Goal: Task Accomplishment & Management: Complete application form

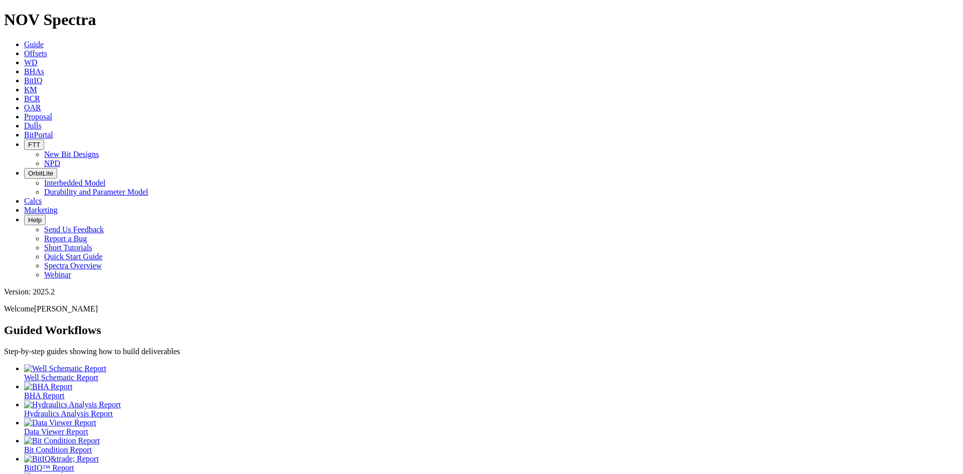
click at [42, 121] on link "Dulls" at bounding box center [33, 125] width 18 height 9
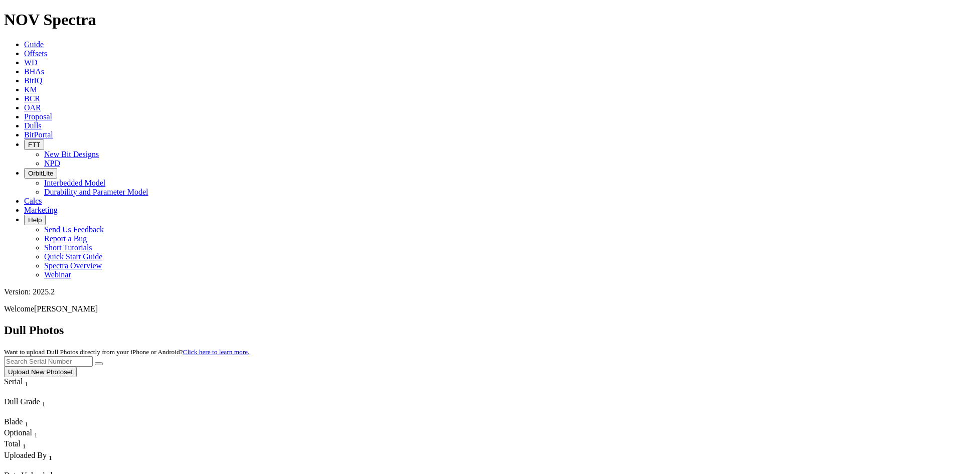
click at [77, 367] on button "Upload New Photoset" at bounding box center [40, 372] width 73 height 11
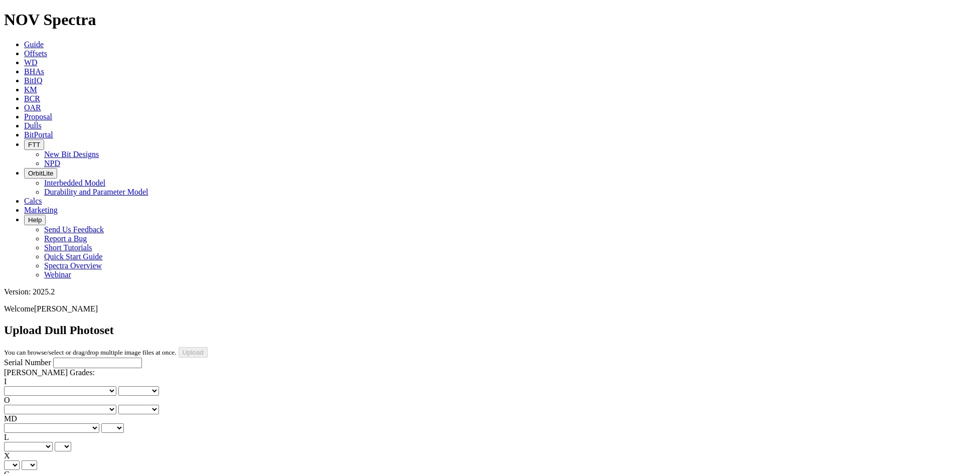
click at [87, 358] on input "Serial Number" at bounding box center [97, 363] width 89 height 11
type input "A320360"
click at [45, 386] on select "No lost, worn or damaged cutters 0 1 2 3 4 5 6 7 8 No diamond table left on any…" at bounding box center [60, 391] width 112 height 10
select select "number:0"
click at [20, 386] on select "No lost, worn or damaged cutters 0 1 2 3 4 5 6 7 8 No diamond table left on any…" at bounding box center [60, 391] width 112 height 10
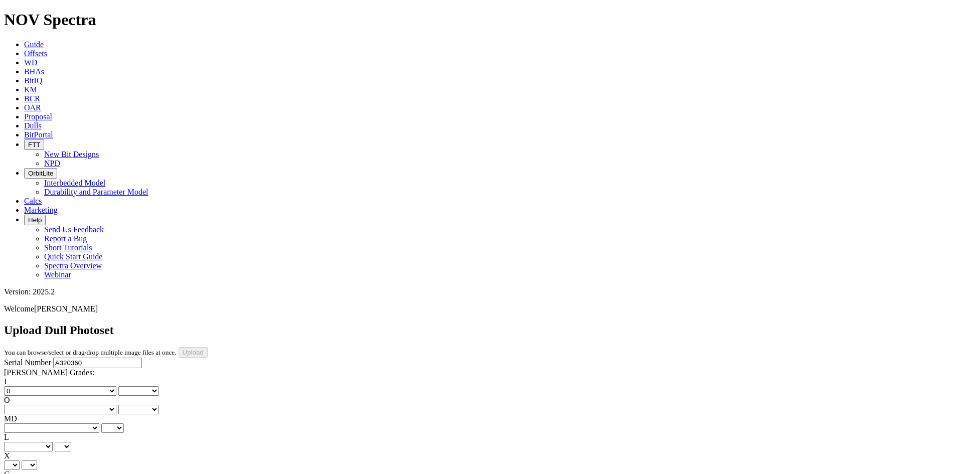
select select "number:0"
click at [92, 405] on select "No lost, worn or damaged cutters 0 1 2 3 4 5 6 7 8 No diamond table left on any…" at bounding box center [60, 410] width 112 height 10
select select "number:1"
click at [71, 405] on select "No lost, worn or damaged cutters 0 1 2 3 4 5 6 7 8 No diamond table left on any…" at bounding box center [60, 410] width 112 height 10
select select "number:1"
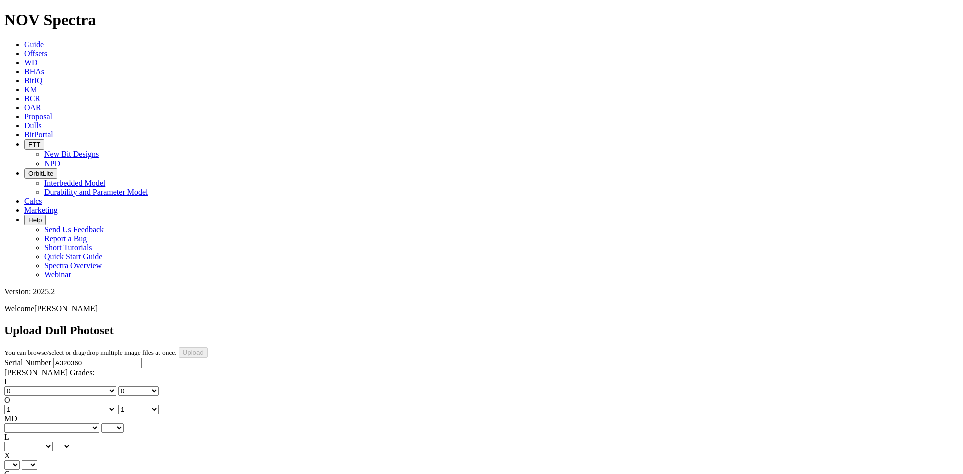
click at [44, 423] on select "BF - Bond Failure BT - Broken Teeth/Cutters BU - Balled Up Bit CR - Cored CT - …" at bounding box center [51, 428] width 95 height 10
select select "string:WT"
click at [20, 423] on select "BF - Bond Failure BT - Broken Teeth/Cutters BU - Balled Up Bit CR - Cored CT - …" at bounding box center [51, 428] width 95 height 10
select select "string:WT"
click at [53, 442] on select "A - All C - Cone G - Gauge N - Nose S - Shoulder T - Taper" at bounding box center [28, 447] width 49 height 10
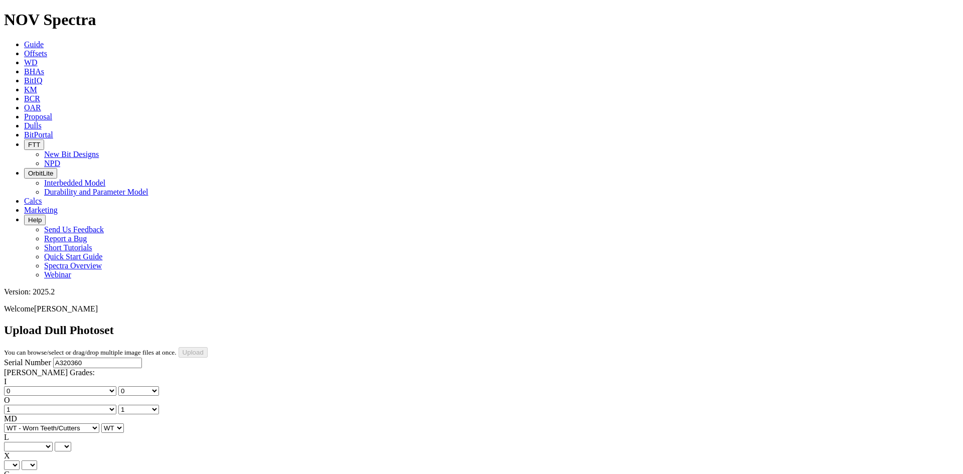
select select "string:S"
click at [53, 442] on select "A - All C - Cone G - Gauge N - Nose S - Shoulder T - Taper" at bounding box center [28, 447] width 49 height 10
select select "string:S"
click at [20, 460] on select "X" at bounding box center [12, 465] width 16 height 10
select select "string:X"
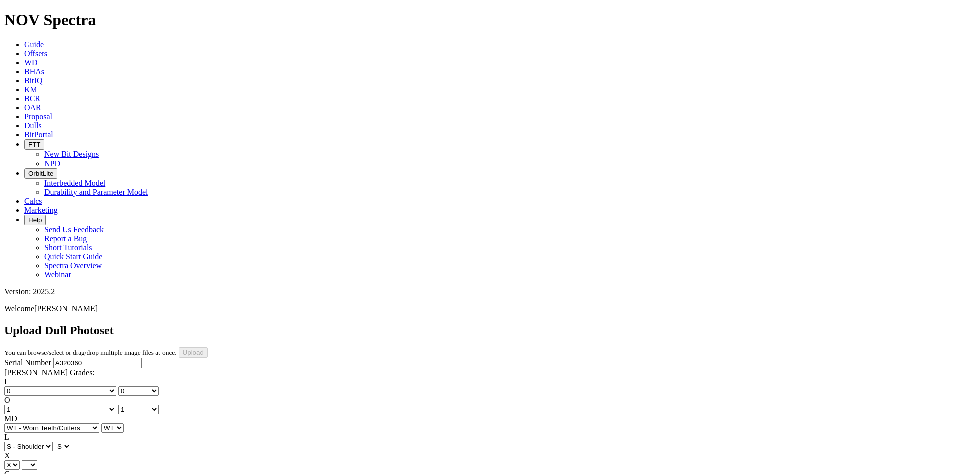
click at [20, 460] on select "X" at bounding box center [12, 465] width 16 height 10
select select "string:X"
select select "string:I"
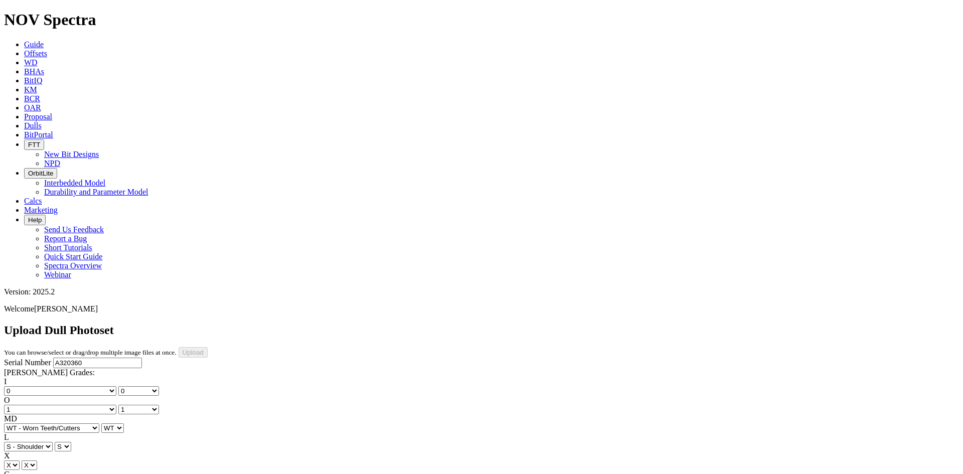
select select "string:I"
select select "string:CT"
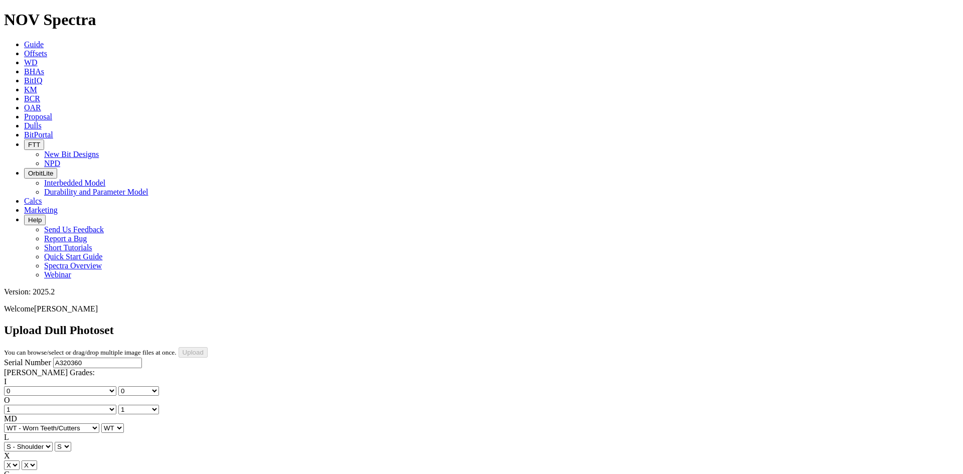
drag, startPoint x: 94, startPoint y: 272, endPoint x: 94, endPoint y: 264, distance: 8.0
select select "string:_"
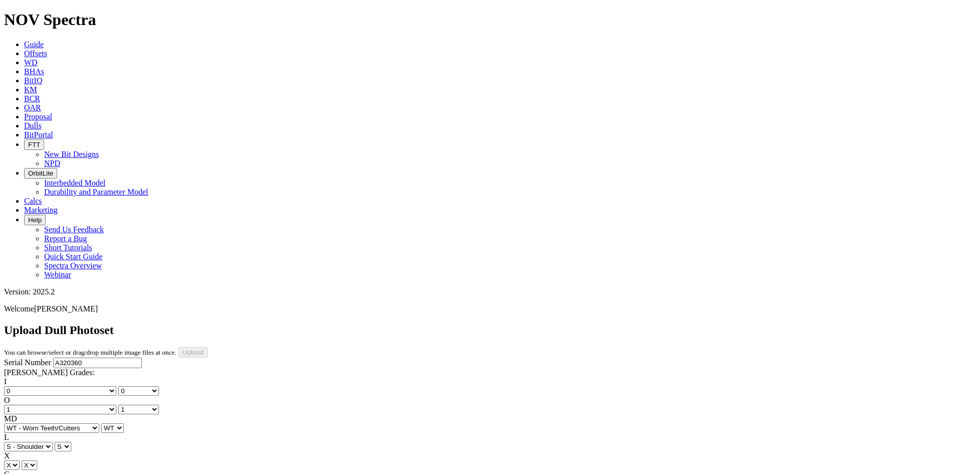
type input "8/6/25"
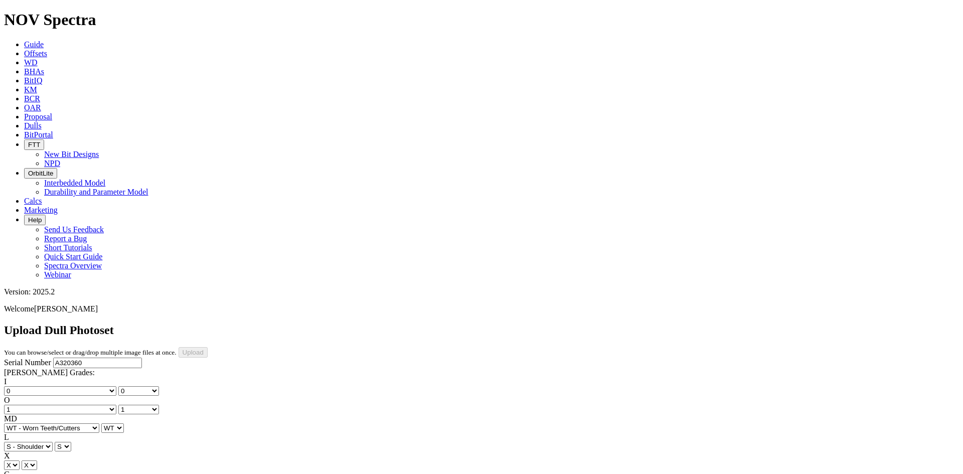
drag, startPoint x: 428, startPoint y: 326, endPoint x: 428, endPoint y: 320, distance: 5.5
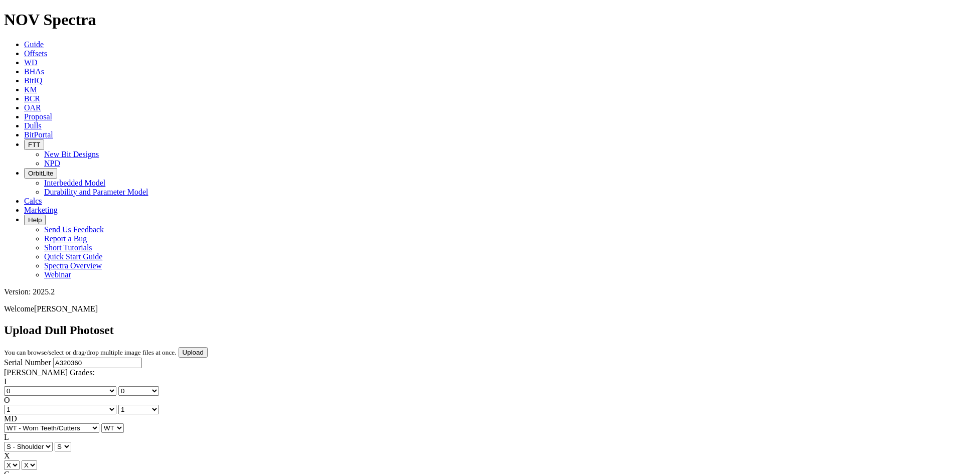
drag, startPoint x: 334, startPoint y: 388, endPoint x: 335, endPoint y: 383, distance: 5.1
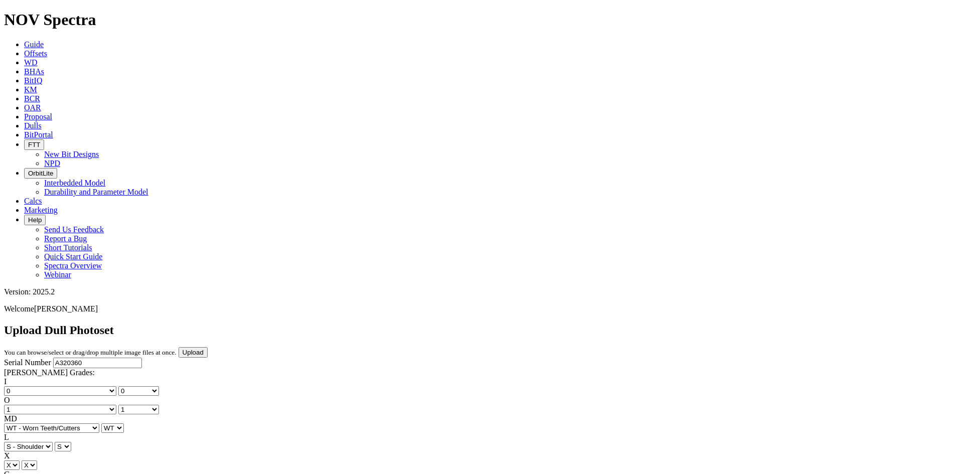
scroll to position [190, 0]
drag, startPoint x: 432, startPoint y: 385, endPoint x: 433, endPoint y: 380, distance: 5.5
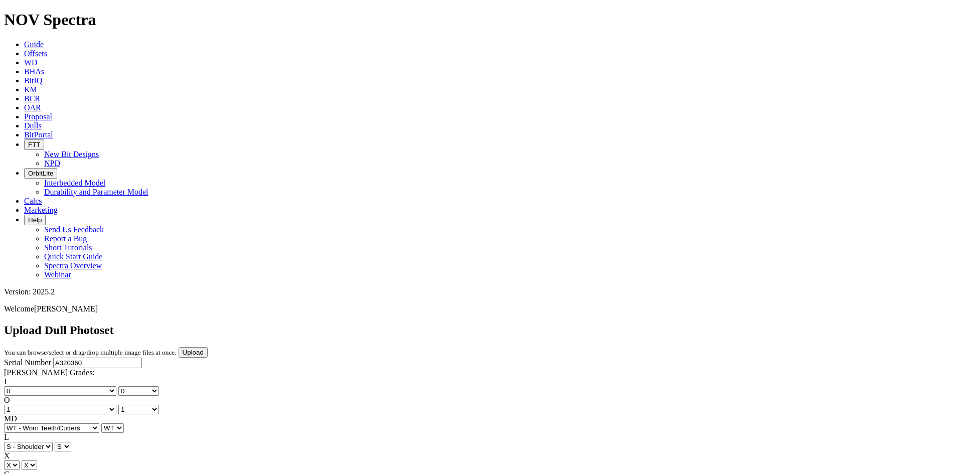
click at [208, 347] on input "Upload" at bounding box center [193, 352] width 29 height 11
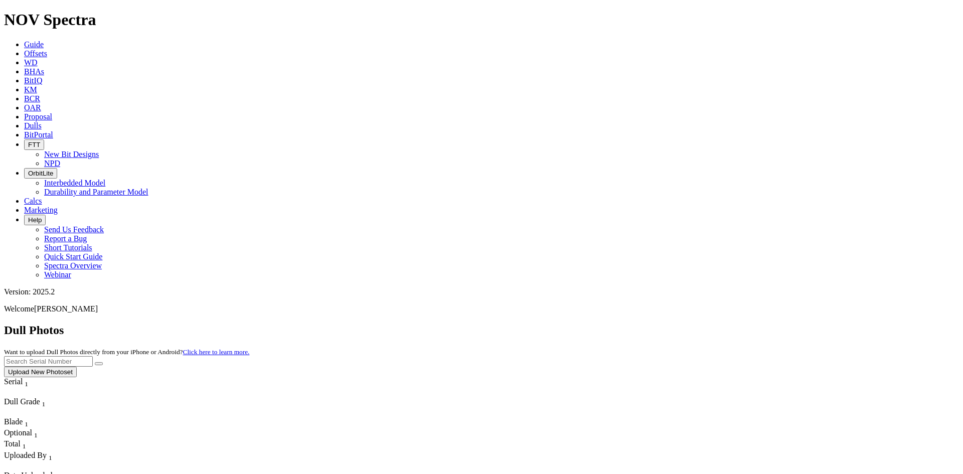
click at [77, 367] on button "Upload New Photoset" at bounding box center [40, 372] width 73 height 11
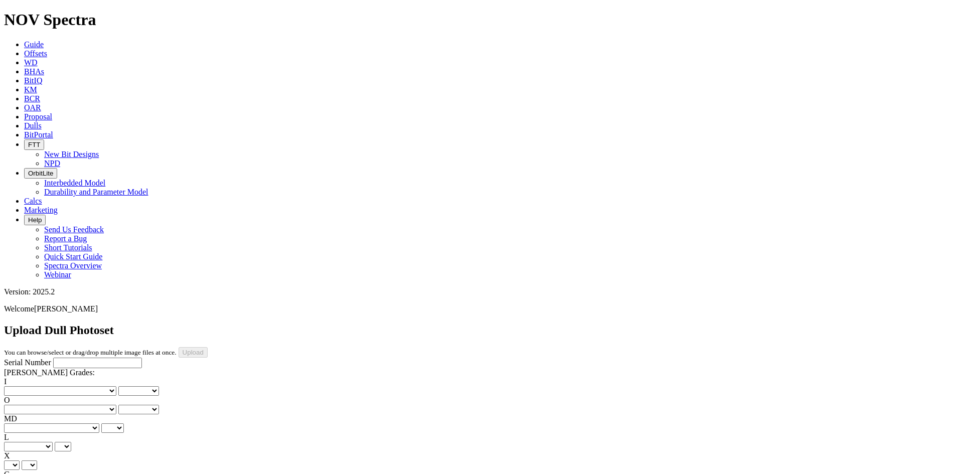
click at [66, 358] on input "Serial Number" at bounding box center [97, 363] width 89 height 11
type input "A318904"
drag, startPoint x: 334, startPoint y: 324, endPoint x: 333, endPoint y: 318, distance: 5.5
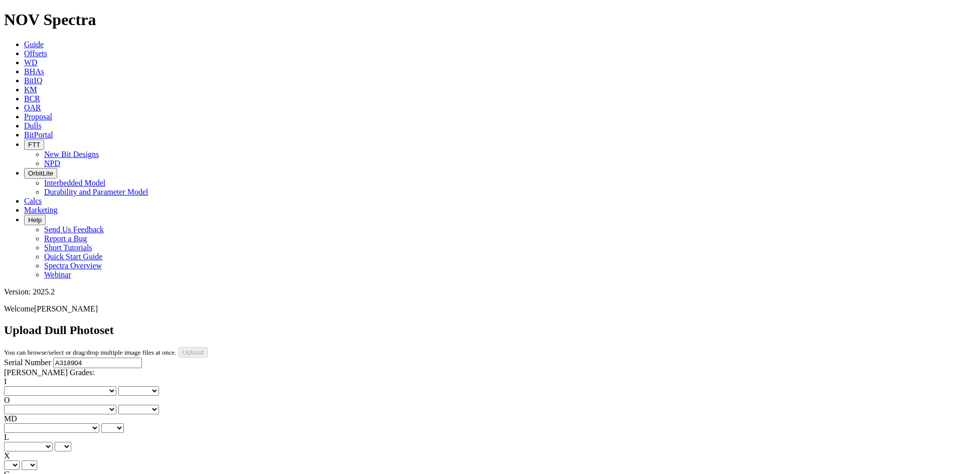
drag, startPoint x: 328, startPoint y: 327, endPoint x: 328, endPoint y: 321, distance: 6.0
drag, startPoint x: 430, startPoint y: 325, endPoint x: 429, endPoint y: 319, distance: 5.5
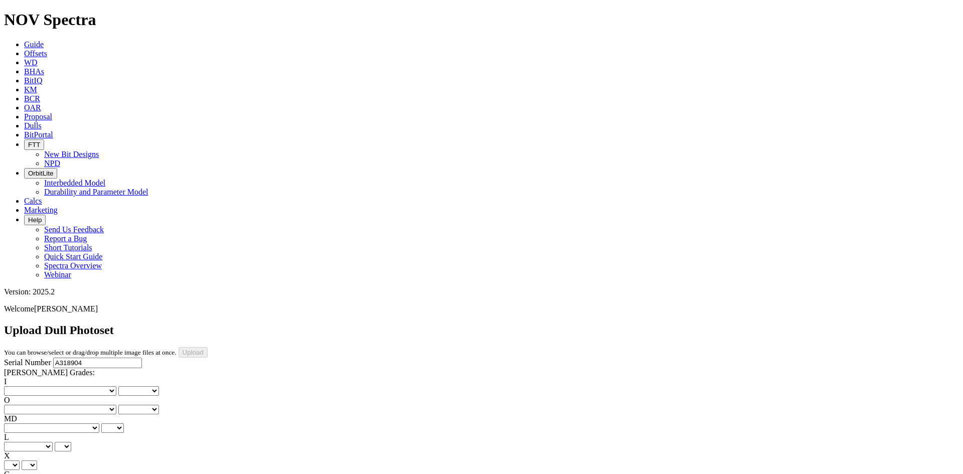
drag, startPoint x: 727, startPoint y: 450, endPoint x: 727, endPoint y: 444, distance: 6.0
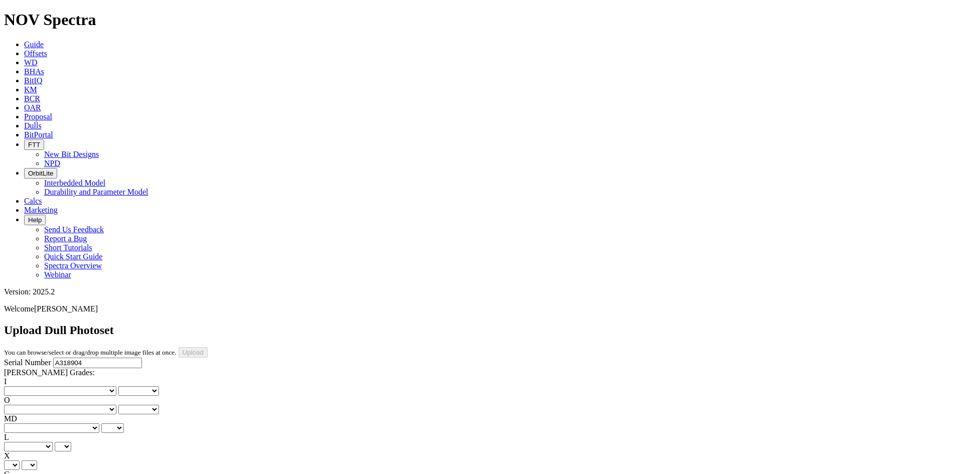
drag, startPoint x: 227, startPoint y: 387, endPoint x: 226, endPoint y: 381, distance: 6.2
drag, startPoint x: 329, startPoint y: 368, endPoint x: 330, endPoint y: 359, distance: 9.2
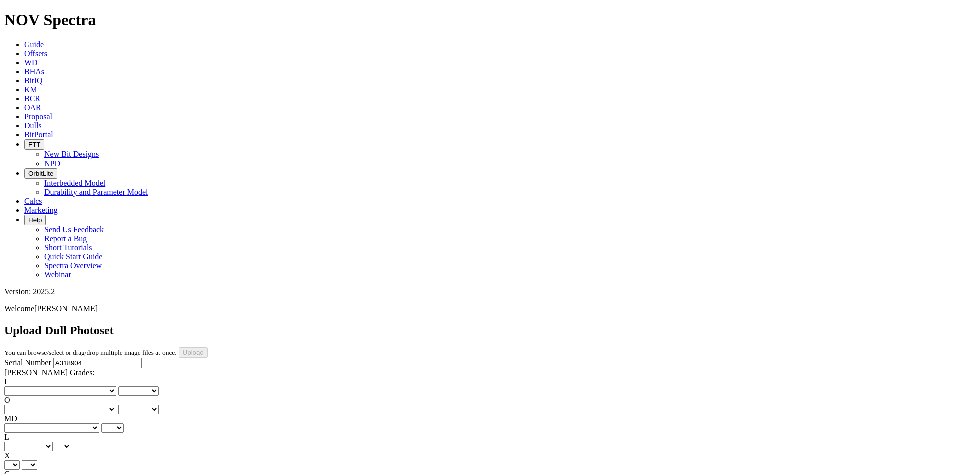
drag, startPoint x: 334, startPoint y: 362, endPoint x: 334, endPoint y: 355, distance: 7.0
drag, startPoint x: 333, startPoint y: 361, endPoint x: 333, endPoint y: 355, distance: 6.0
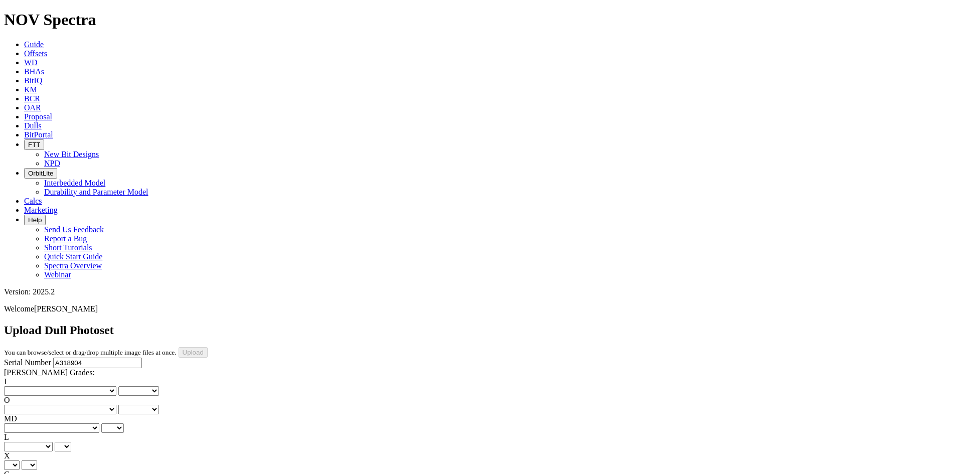
scroll to position [190, 0]
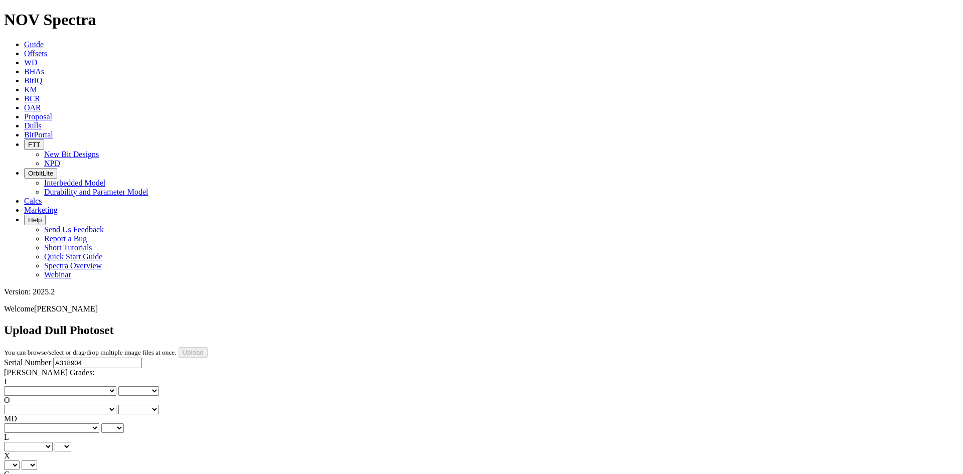
scroll to position [0, 0]
click at [36, 386] on select "No lost, worn or damaged cutters 0 1 2 3 4 5 6 7 8 No diamond table left on any…" at bounding box center [60, 391] width 112 height 10
select select "number:1"
click at [20, 386] on select "No lost, worn or damaged cutters 0 1 2 3 4 5 6 7 8 No diamond table left on any…" at bounding box center [60, 391] width 112 height 10
select select "number:1"
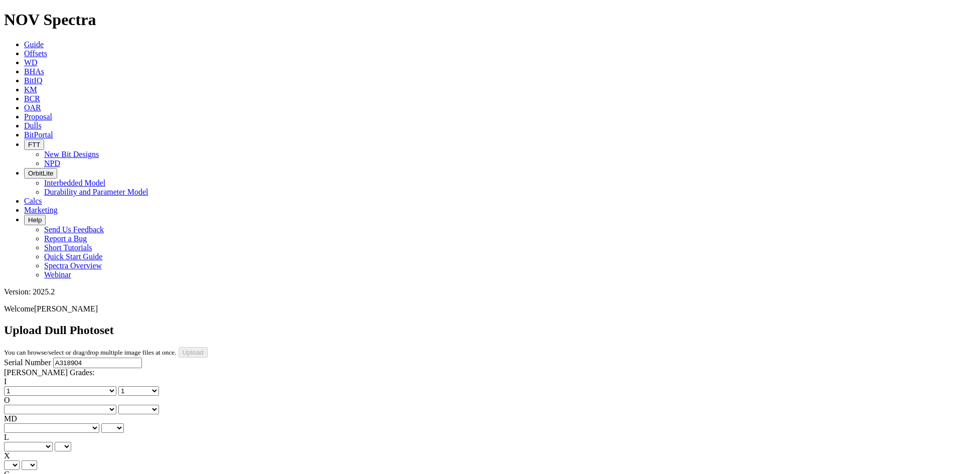
click at [102, 405] on select "No lost, worn or damaged cutters 0 1 2 3 4 5 6 7 8 No diamond table left on any…" at bounding box center [60, 410] width 112 height 10
select select "number:2"
click at [71, 405] on select "No lost, worn or damaged cutters 0 1 2 3 4 5 6 7 8 No diamond table left on any…" at bounding box center [60, 410] width 112 height 10
select select "number:2"
click at [44, 423] on select "BF - Bond Failure BT - Broken Teeth/Cutters BU - Balled Up Bit CR - Cored CT - …" at bounding box center [51, 428] width 95 height 10
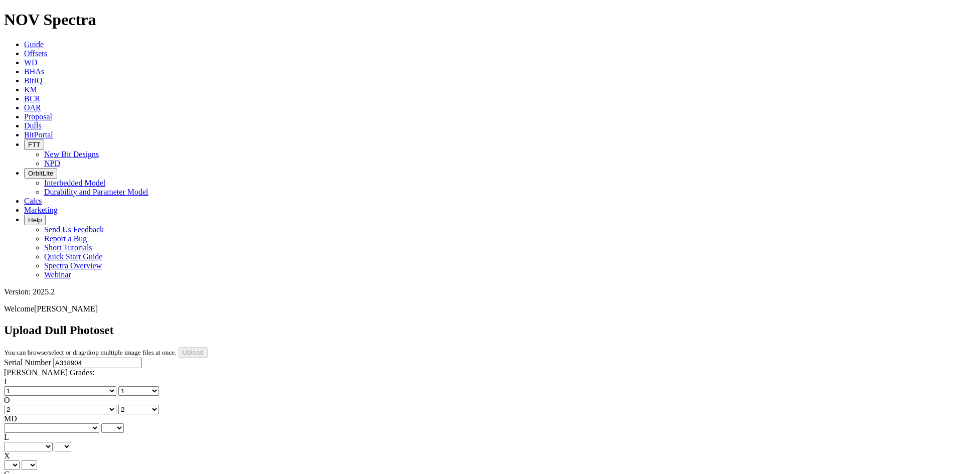
select select "string:CT"
click at [20, 423] on select "BF - Bond Failure BT - Broken Teeth/Cutters BU - Balled Up Bit CR - Cored CT - …" at bounding box center [51, 428] width 95 height 10
select select "string:CT"
click at [53, 442] on select "A - All C - Cone G - Gauge N - Nose S - Shoulder T - Taper" at bounding box center [28, 447] width 49 height 10
select select "string:S"
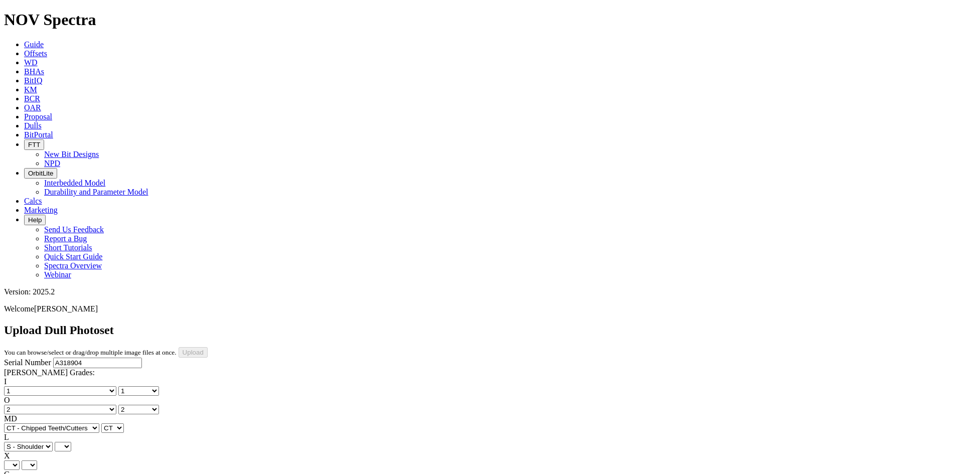
click at [53, 442] on select "A - All C - Cone G - Gauge N - Nose S - Shoulder T - Taper" at bounding box center [28, 447] width 49 height 10
select select "string:S"
drag, startPoint x: 41, startPoint y: 231, endPoint x: 41, endPoint y: 238, distance: 6.5
click at [20, 460] on select "X" at bounding box center [12, 465] width 16 height 10
select select "string:X"
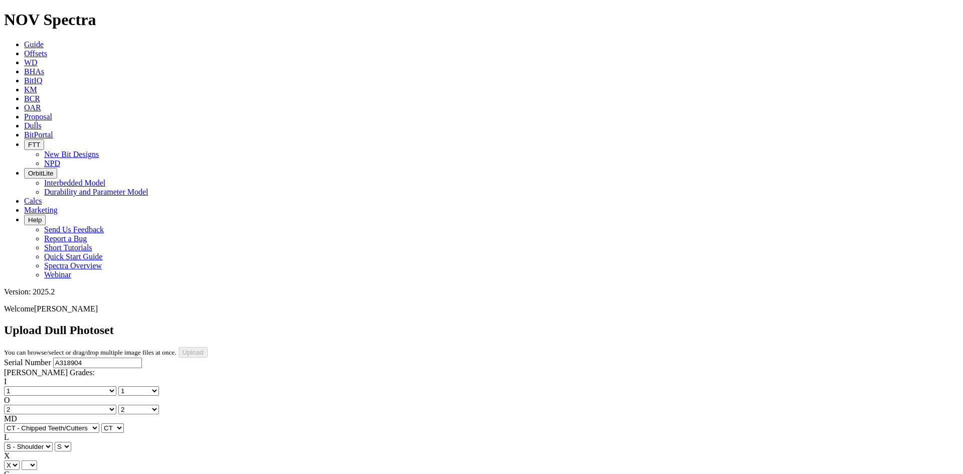
click at [20, 460] on select "X" at bounding box center [12, 465] width 16 height 10
select select "string:X"
select select "string:I"
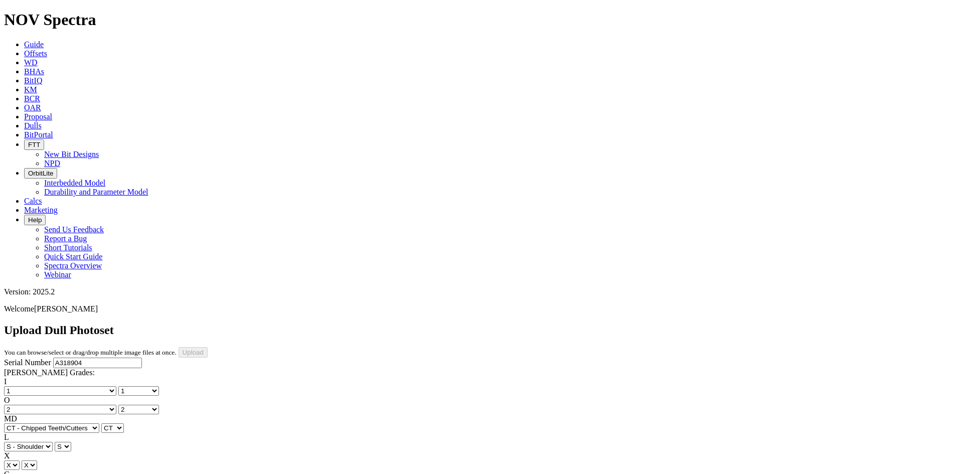
select select "string:I"
select select "string:WT"
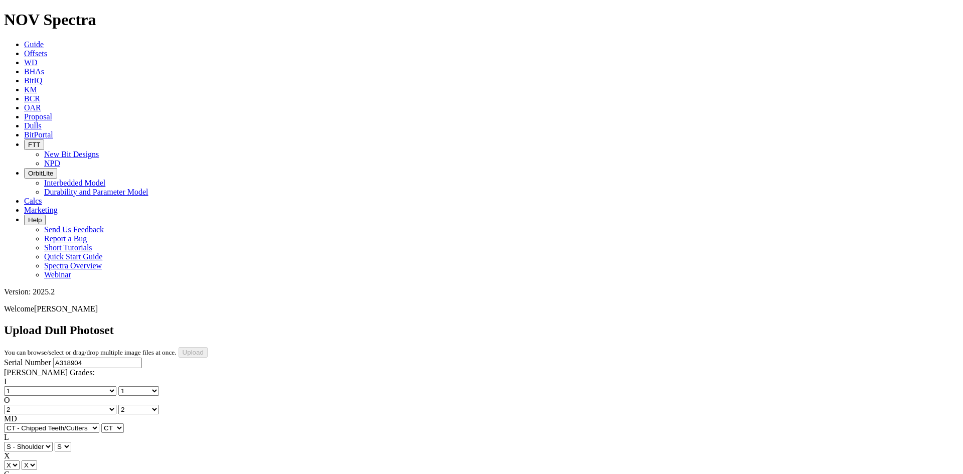
select select "string:_"
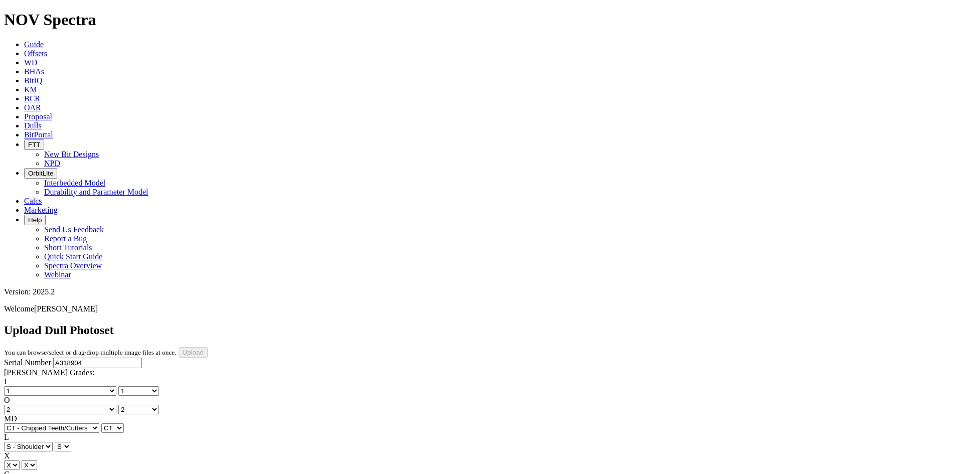
type input "8/6/25"
click at [208, 347] on input "Upload" at bounding box center [193, 352] width 29 height 11
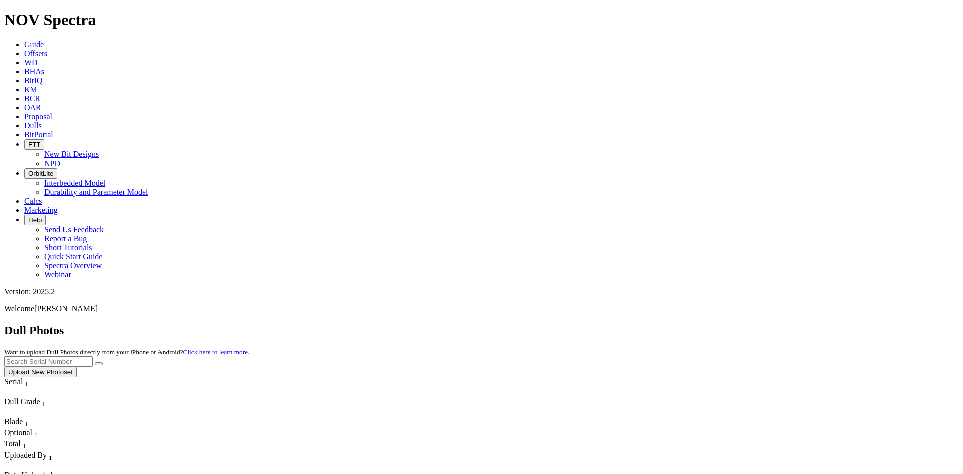
click at [77, 367] on button "Upload New Photoset" at bounding box center [40, 372] width 73 height 11
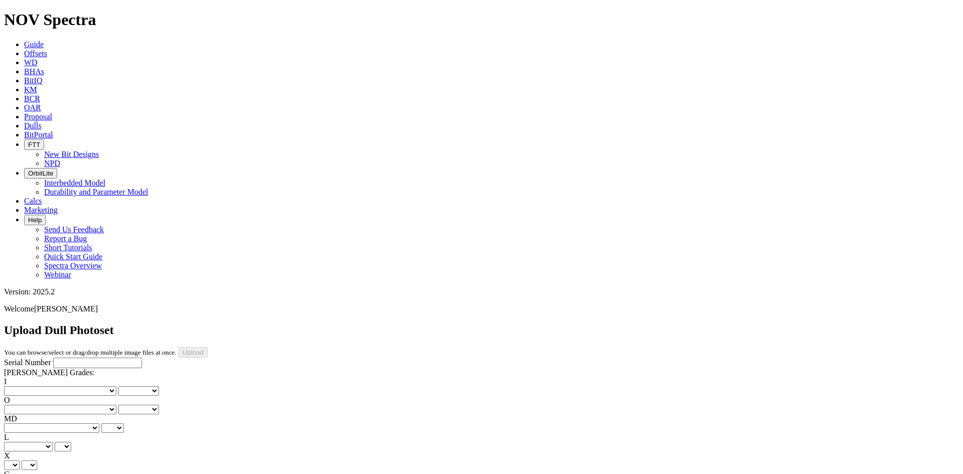
click at [82, 358] on input "Serial Number" at bounding box center [97, 363] width 89 height 11
type input "A319651"
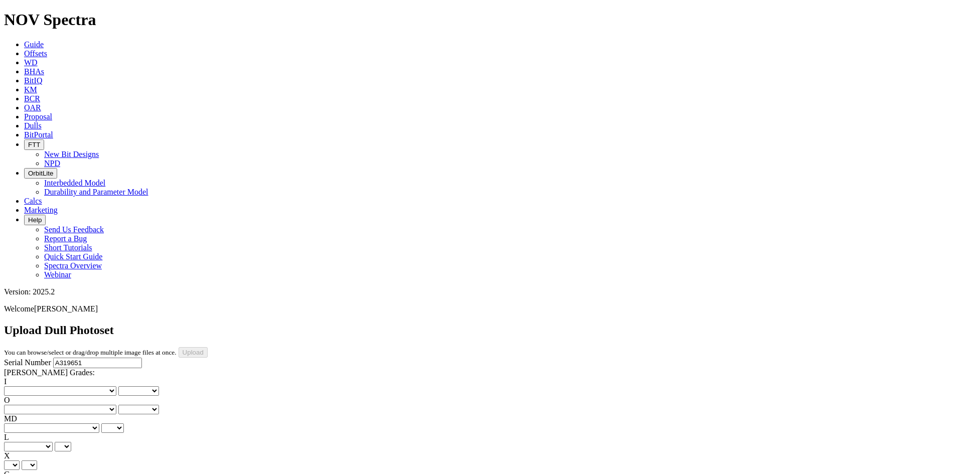
drag, startPoint x: 228, startPoint y: 436, endPoint x: 228, endPoint y: 430, distance: 6.0
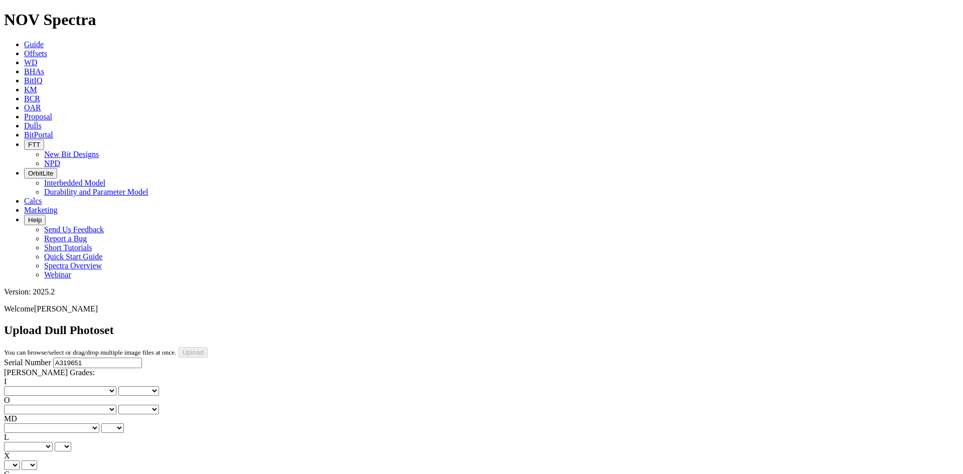
drag, startPoint x: 433, startPoint y: 305, endPoint x: 433, endPoint y: 314, distance: 9.0
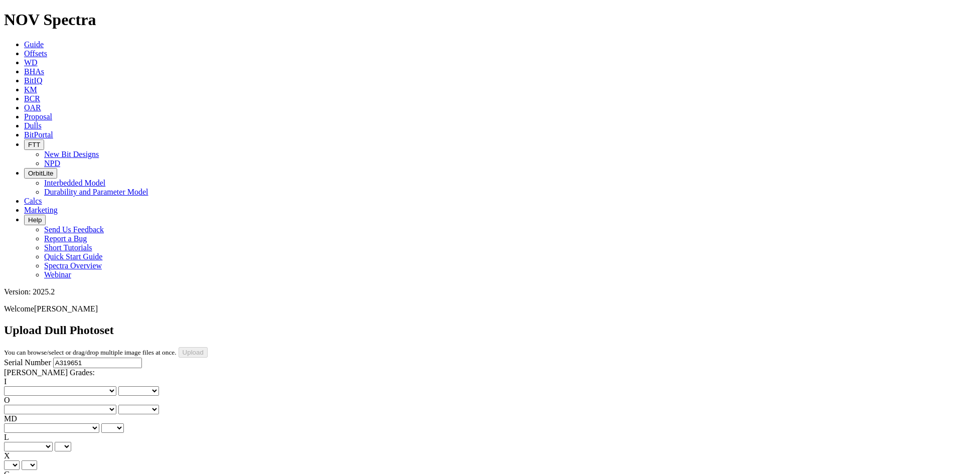
drag, startPoint x: 430, startPoint y: 362, endPoint x: 430, endPoint y: 355, distance: 7.5
drag, startPoint x: 425, startPoint y: 397, endPoint x: 428, endPoint y: 385, distance: 12.1
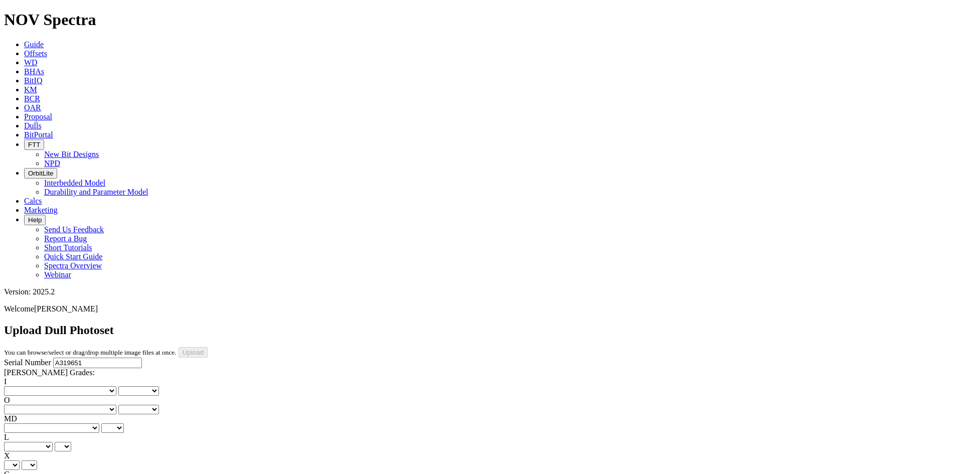
click at [37, 386] on select "No lost, worn or damaged cutters 0 1 2 3 4 5 6 7 8 No diamond table left on any…" at bounding box center [60, 391] width 112 height 10
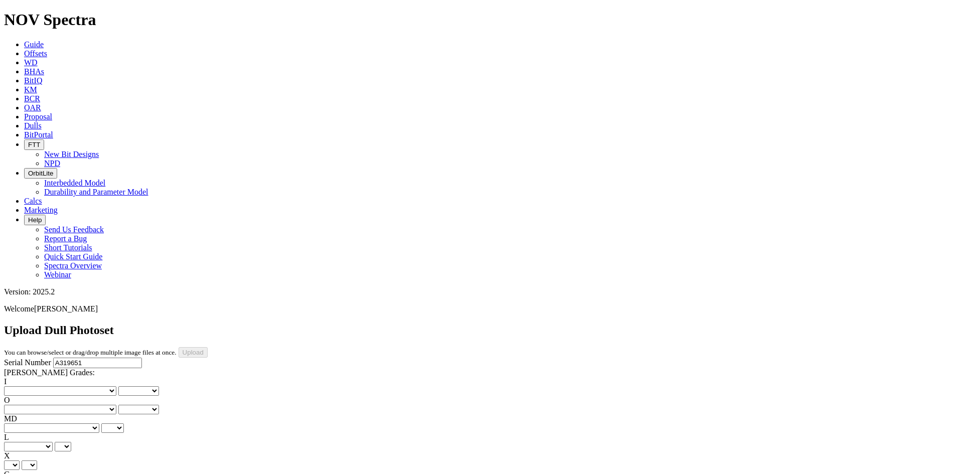
select select "number:1"
click at [20, 386] on select "No lost, worn or damaged cutters 0 1 2 3 4 5 6 7 8 No diamond table left on any…" at bounding box center [60, 391] width 112 height 10
select select "number:1"
click at [98, 405] on select "No lost, worn or damaged cutters 0 1 2 3 4 5 6 7 8 No diamond table left on any…" at bounding box center [60, 410] width 112 height 10
select select "number:2"
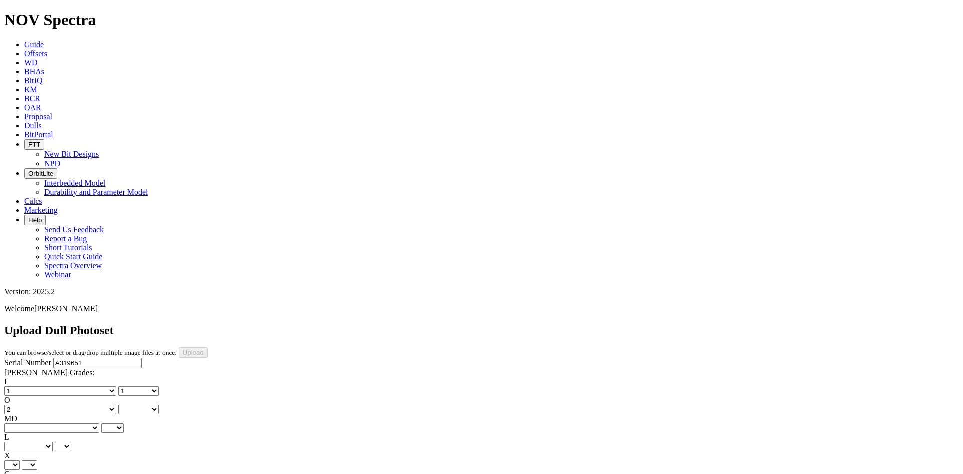
click at [71, 405] on select "No lost, worn or damaged cutters 0 1 2 3 4 5 6 7 8 No diamond table left on any…" at bounding box center [60, 410] width 112 height 10
select select "number:2"
click at [50, 377] on div "I No lost, worn or damaged cutters 0 1 2 3 4 5 6 7 8 No diamond table left on a…" at bounding box center [481, 451] width 955 height 148
click at [38, 423] on select "BF - Bond Failure BT - Broken Teeth/Cutters BU - Balled Up Bit CR - Cored CT - …" at bounding box center [51, 428] width 95 height 10
select select "string:WT"
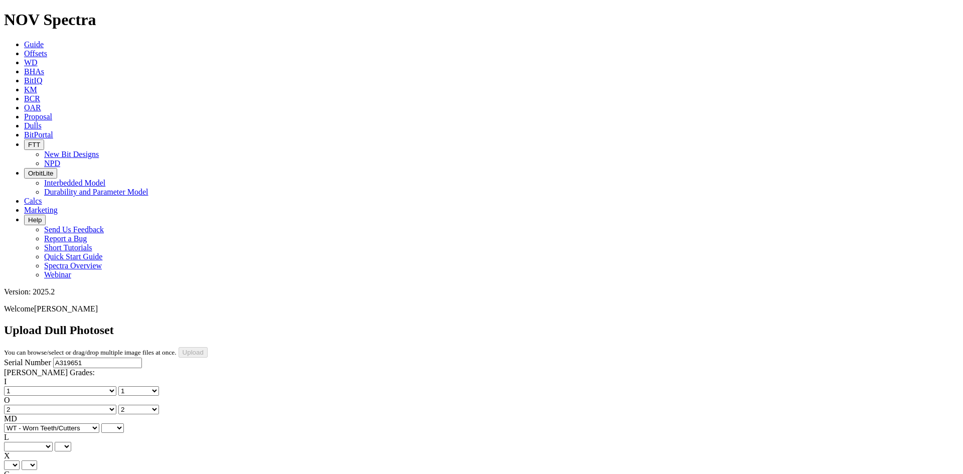
click at [20, 423] on select "BF - Bond Failure BT - Broken Teeth/Cutters BU - Balled Up Bit CR - Cored CT - …" at bounding box center [51, 428] width 95 height 10
select select "string:WT"
click at [53, 442] on select "A - All C - Cone G - Gauge N - Nose S - Shoulder T - Taper" at bounding box center [28, 447] width 49 height 10
select select "string:A"
click at [53, 442] on select "A - All C - Cone G - Gauge N - Nose S - Shoulder T - Taper" at bounding box center [28, 447] width 49 height 10
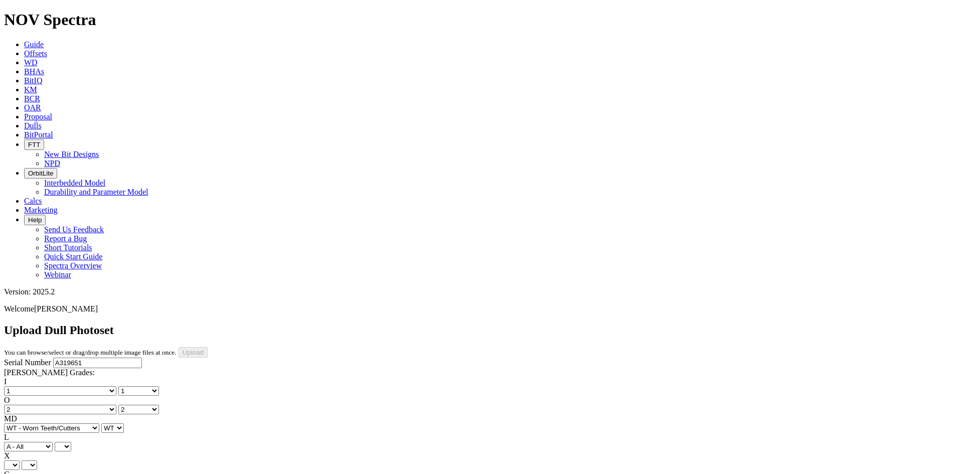
select select "string:A"
click at [20, 460] on select "X" at bounding box center [12, 465] width 16 height 10
select select "string:X"
click at [20, 460] on select "X" at bounding box center [12, 465] width 16 height 10
select select "string:X"
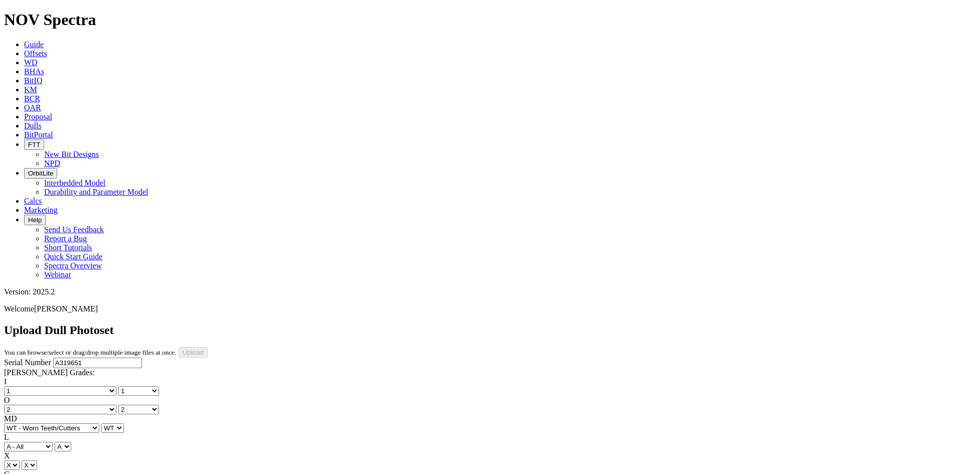
select select "string:I"
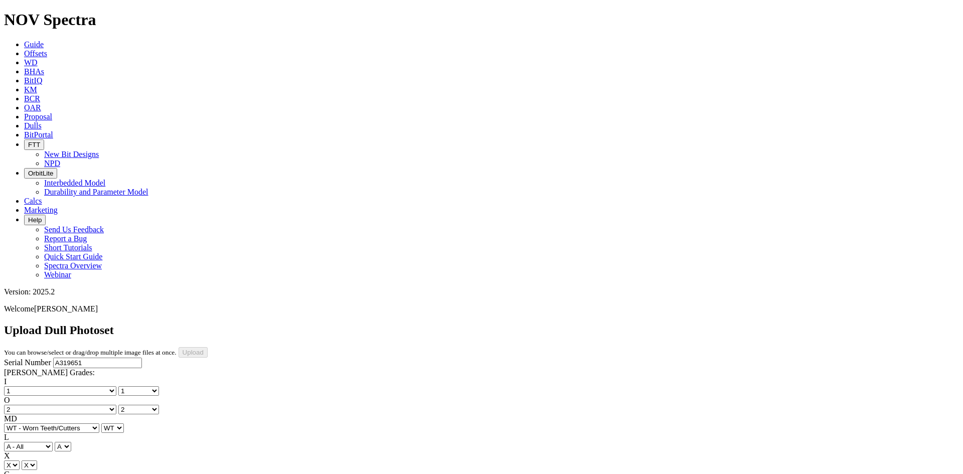
select select "string:CT"
select select "string:_"
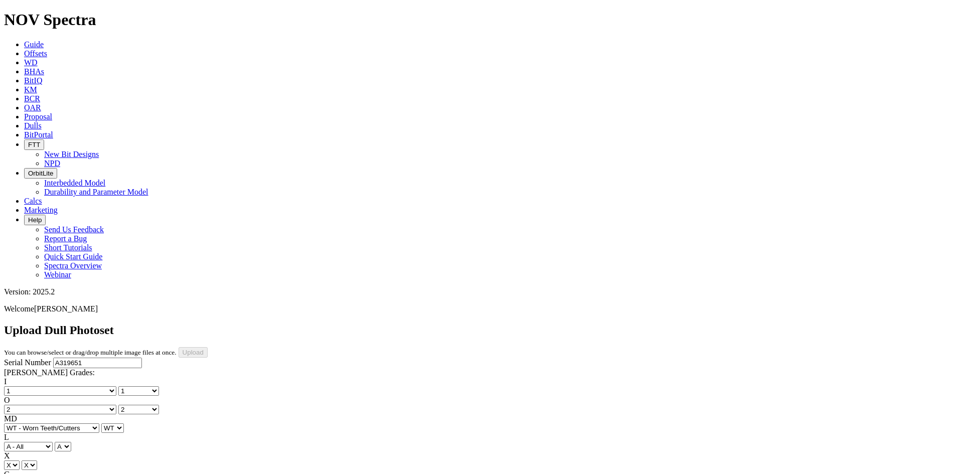
select select "string:_"
type input "8/16/25"
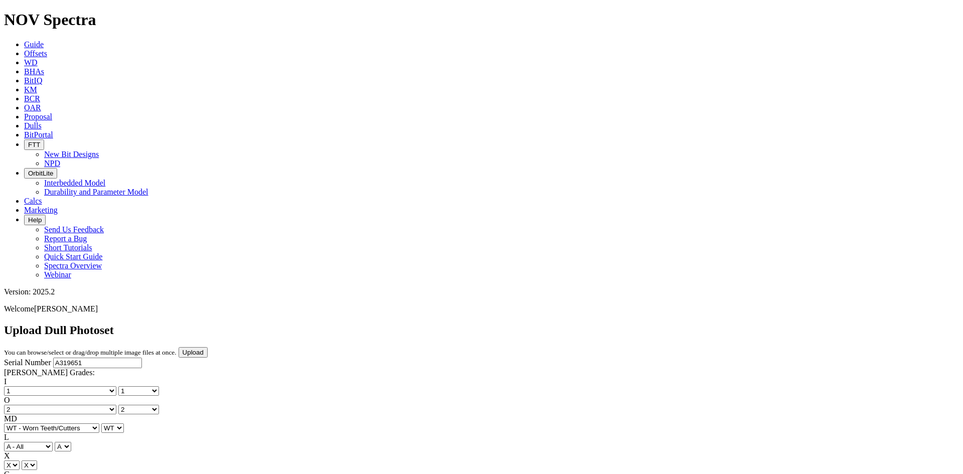
click at [208, 347] on input "Upload" at bounding box center [193, 352] width 29 height 11
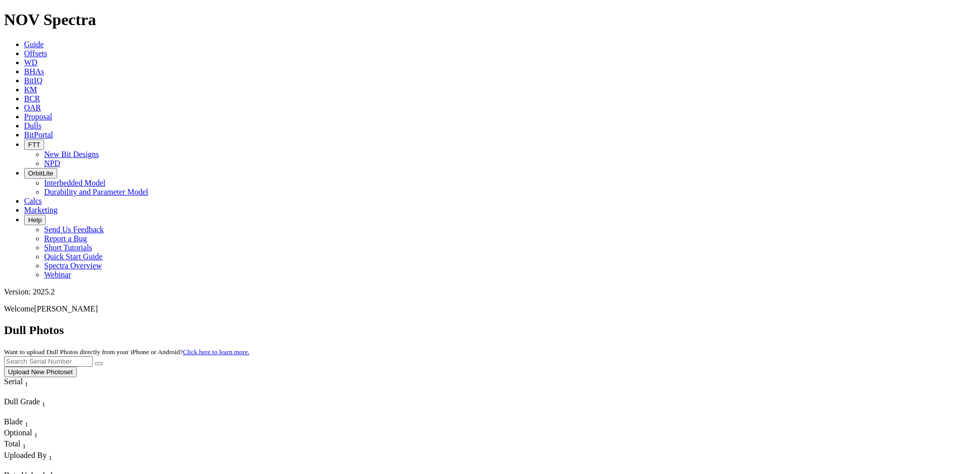
click at [77, 367] on button "Upload New Photoset" at bounding box center [40, 372] width 73 height 11
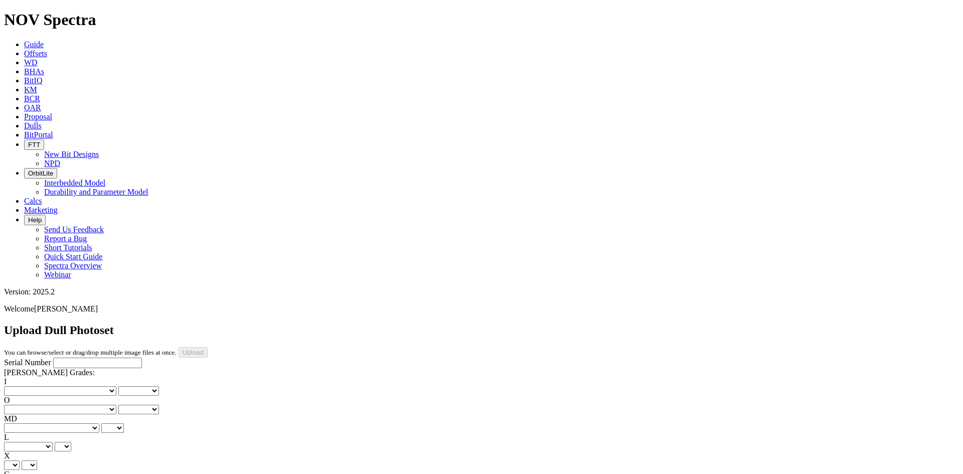
click at [63, 358] on input "Serial Number" at bounding box center [97, 363] width 89 height 11
type input "A320812"
click at [50, 386] on select "No lost, worn or damaged cutters 0 1 2 3 4 5 6 7 8 No diamond table left on any…" at bounding box center [60, 391] width 112 height 10
select select "number:1"
click at [20, 386] on select "No lost, worn or damaged cutters 0 1 2 3 4 5 6 7 8 No diamond table left on any…" at bounding box center [60, 391] width 112 height 10
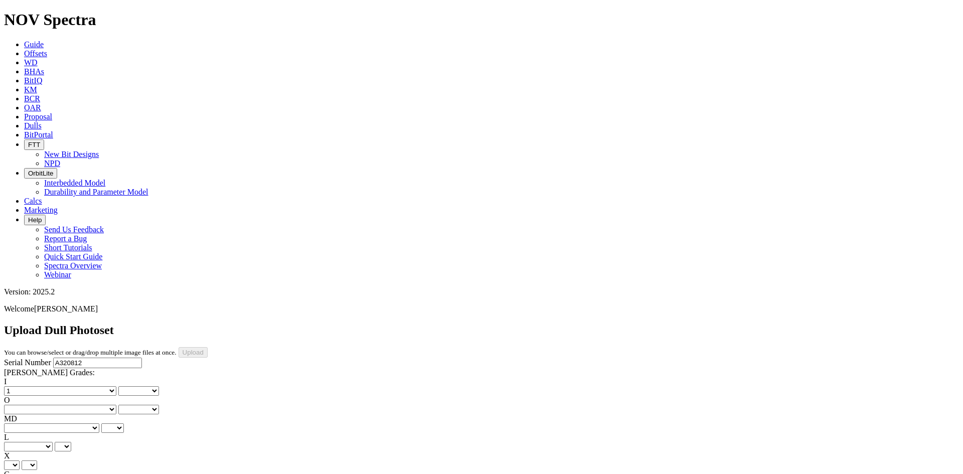
select select "number:1"
click at [93, 405] on select "No lost, worn or damaged cutters 0 1 2 3 4 5 6 7 8 No diamond table left on any…" at bounding box center [60, 410] width 112 height 10
select select "number:3"
click at [71, 405] on select "No lost, worn or damaged cutters 0 1 2 3 4 5 6 7 8 No diamond table left on any…" at bounding box center [60, 410] width 112 height 10
select select "number:3"
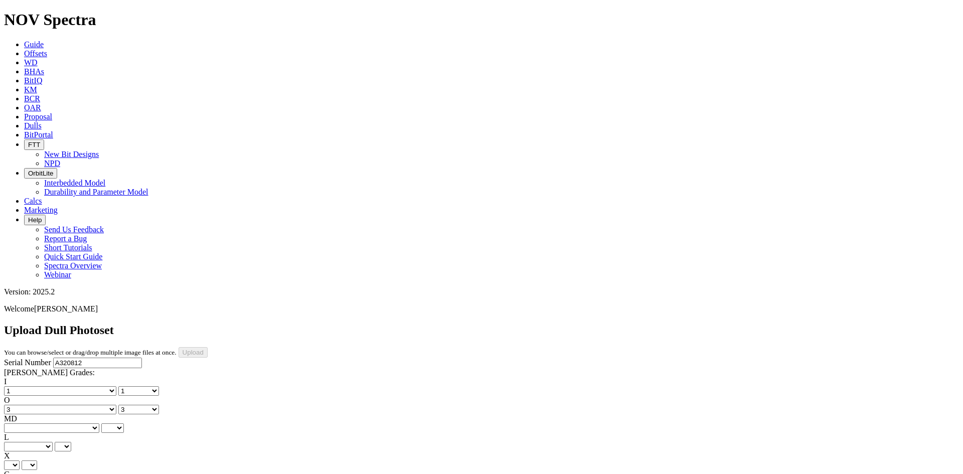
click at [56, 423] on select "BF - Bond Failure BT - Broken Teeth/Cutters BU - Balled Up Bit CR - Cored CT - …" at bounding box center [51, 428] width 95 height 10
select select "string:CT"
click at [20, 423] on select "BF - Bond Failure BT - Broken Teeth/Cutters BU - Balled Up Bit CR - Cored CT - …" at bounding box center [51, 428] width 95 height 10
select select "string:CT"
click at [53, 442] on select "A - All C - Cone G - Gauge N - Nose S - Shoulder T - Taper" at bounding box center [28, 447] width 49 height 10
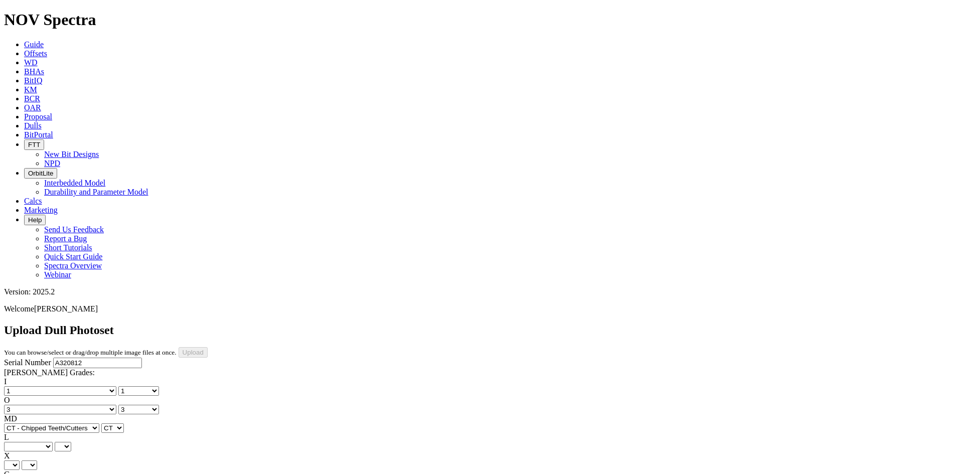
select select "string:S"
click at [53, 442] on select "A - All C - Cone G - Gauge N - Nose S - Shoulder T - Taper" at bounding box center [28, 447] width 49 height 10
select select "string:S"
click at [20, 460] on select "X" at bounding box center [12, 465] width 16 height 10
select select "string:X"
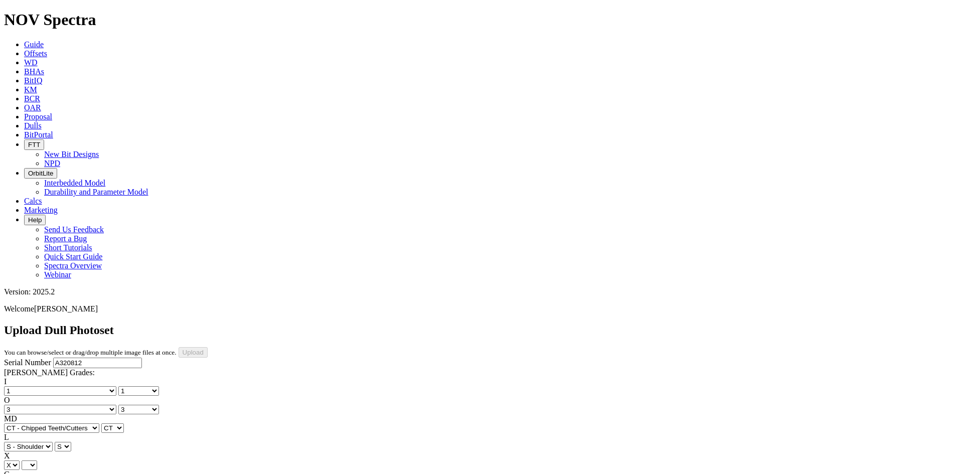
click at [20, 460] on select "X" at bounding box center [12, 465] width 16 height 10
select select "string:X"
select select "string:I"
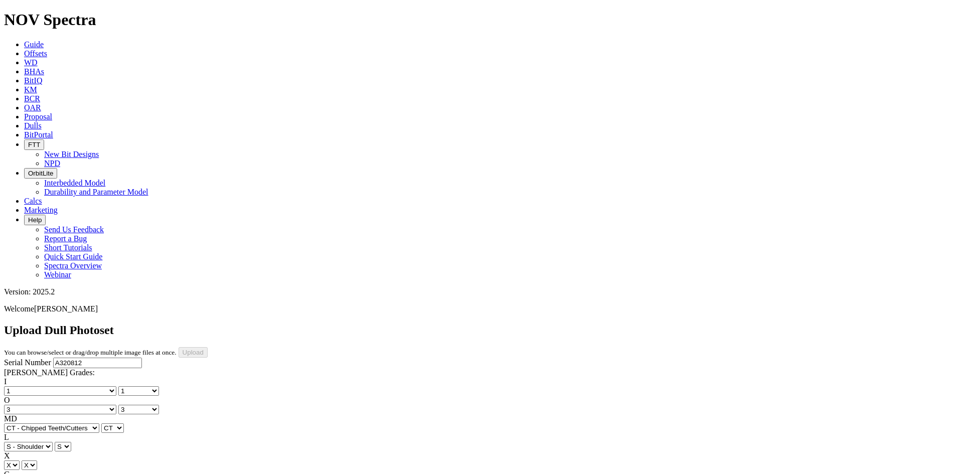
select select "string:I"
select select "string:WT"
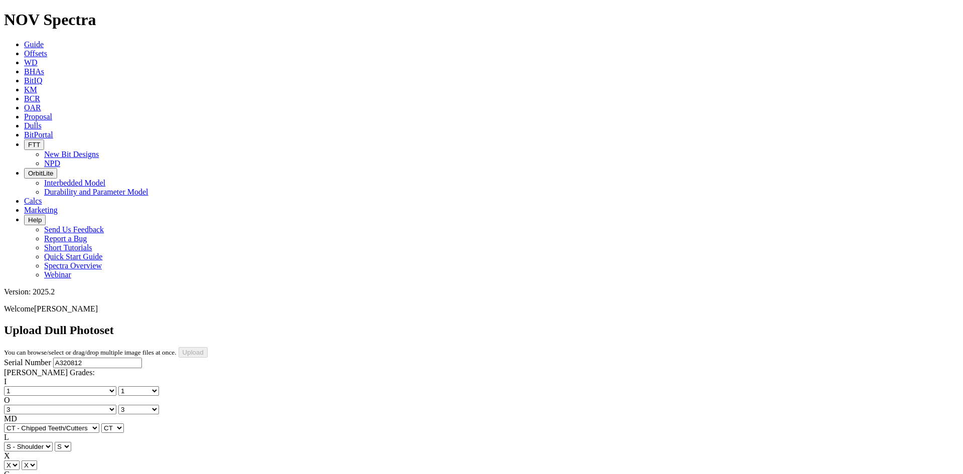
select select "string:_"
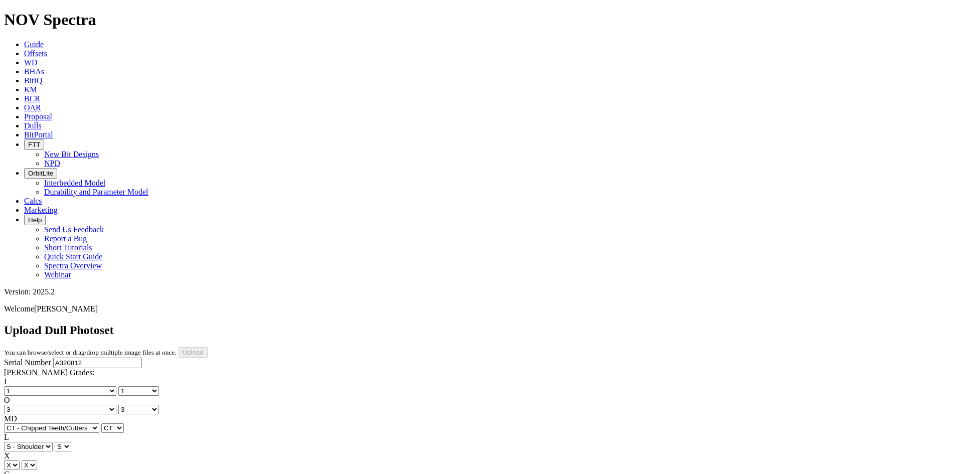
type input "8/17/25"
drag, startPoint x: 431, startPoint y: 331, endPoint x: 430, endPoint y: 319, distance: 11.5
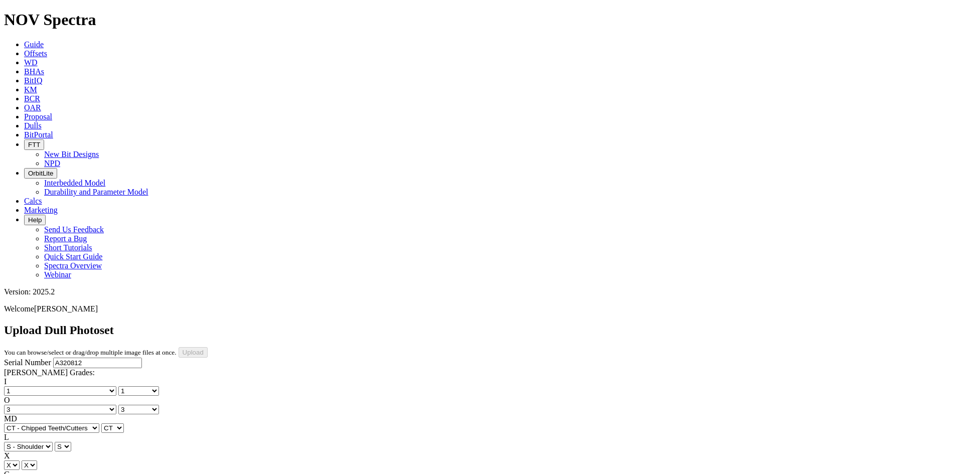
drag, startPoint x: 425, startPoint y: 328, endPoint x: 425, endPoint y: 317, distance: 10.5
drag, startPoint x: 512, startPoint y: 324, endPoint x: 512, endPoint y: 318, distance: 5.5
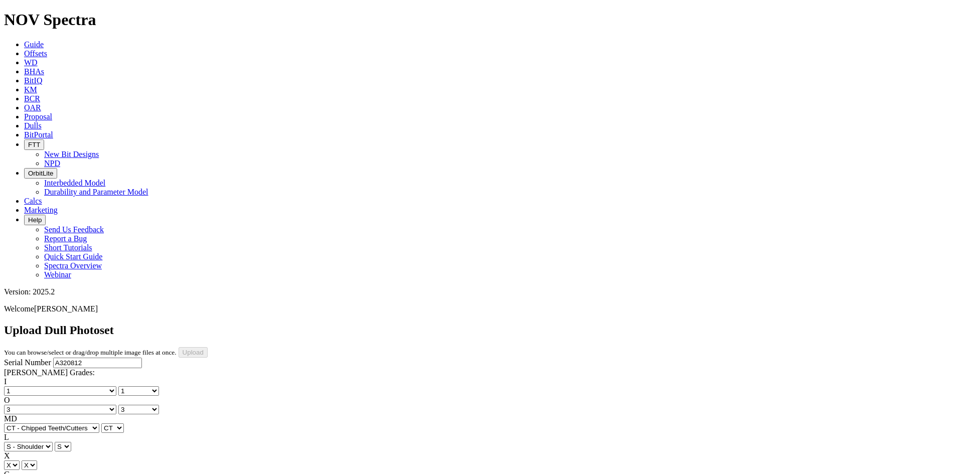
drag, startPoint x: 343, startPoint y: 387, endPoint x: 343, endPoint y: 381, distance: 5.5
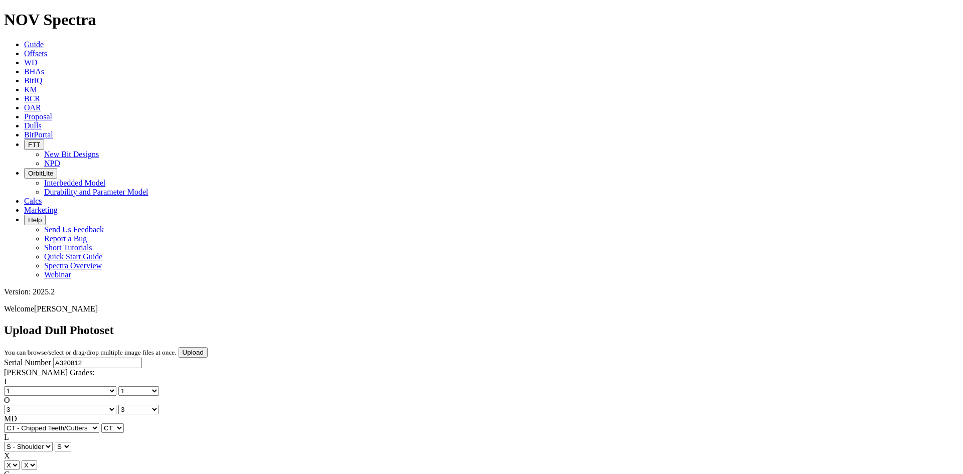
drag, startPoint x: 435, startPoint y: 362, endPoint x: 435, endPoint y: 355, distance: 7.5
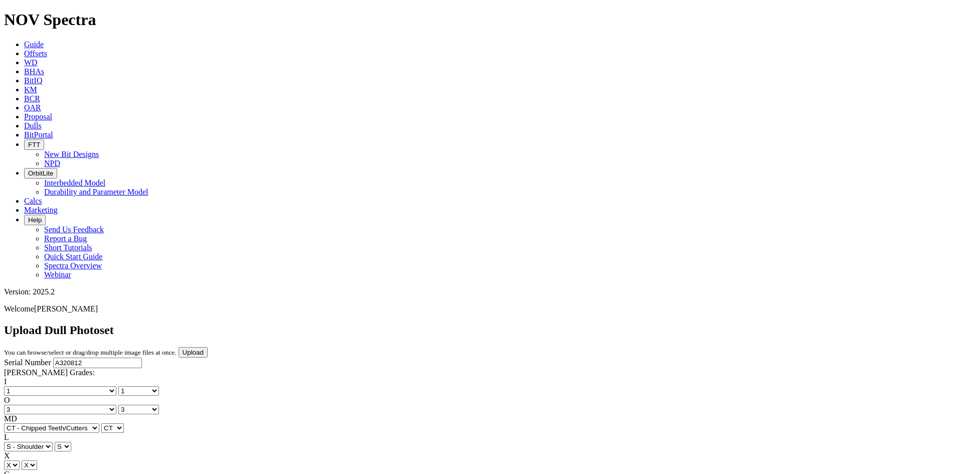
drag, startPoint x: 432, startPoint y: 365, endPoint x: 432, endPoint y: 359, distance: 5.5
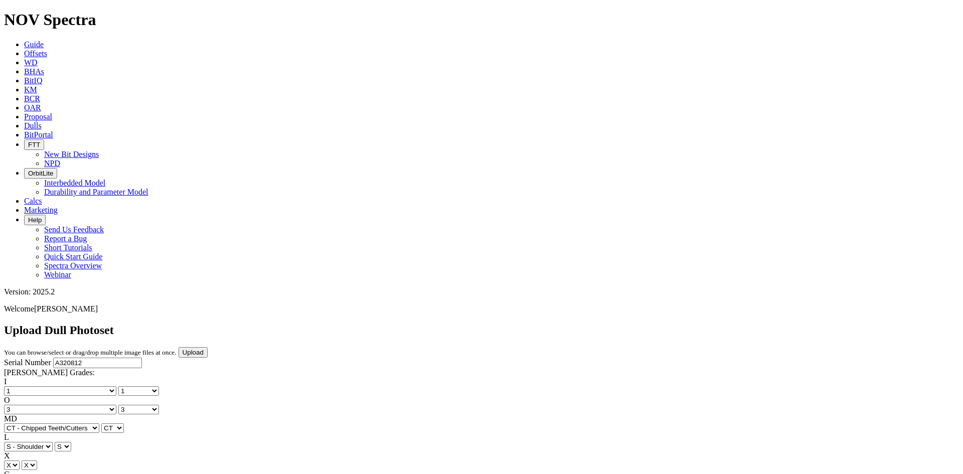
click at [208, 347] on input "Upload" at bounding box center [193, 352] width 29 height 11
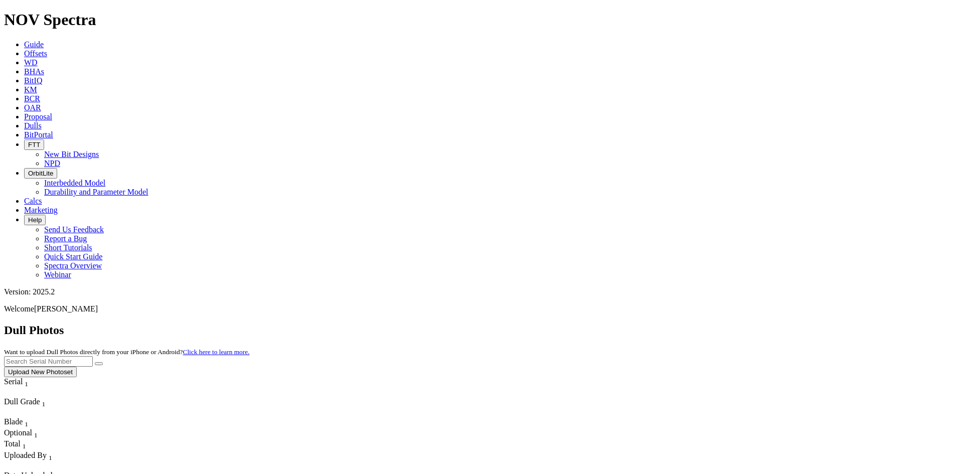
click at [77, 367] on button "Upload New Photoset" at bounding box center [40, 372] width 73 height 11
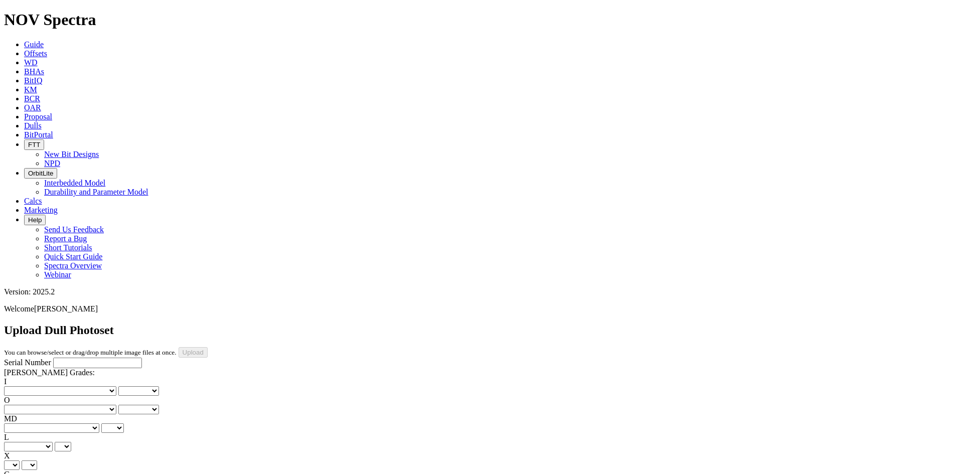
click at [79, 358] on input "Serial Number" at bounding box center [97, 363] width 89 height 11
type input "A320814"
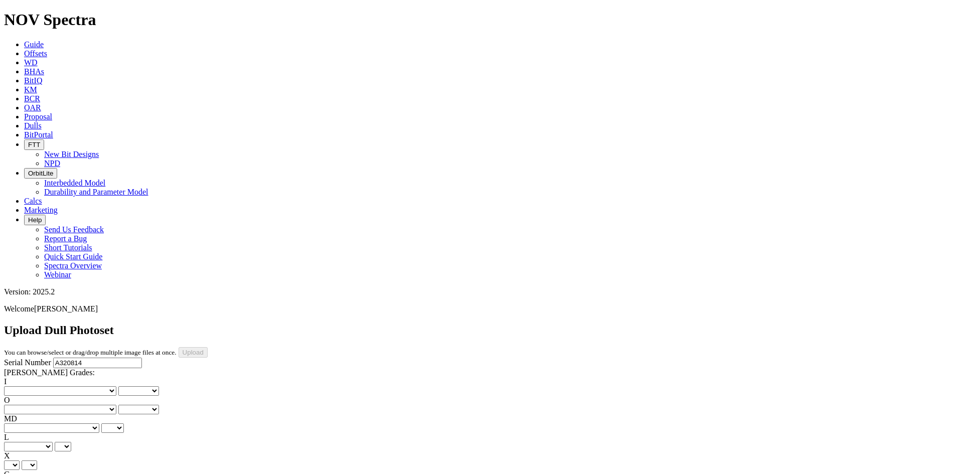
drag, startPoint x: 724, startPoint y: 329, endPoint x: 726, endPoint y: 318, distance: 10.2
drag, startPoint x: 221, startPoint y: 463, endPoint x: 222, endPoint y: 451, distance: 11.5
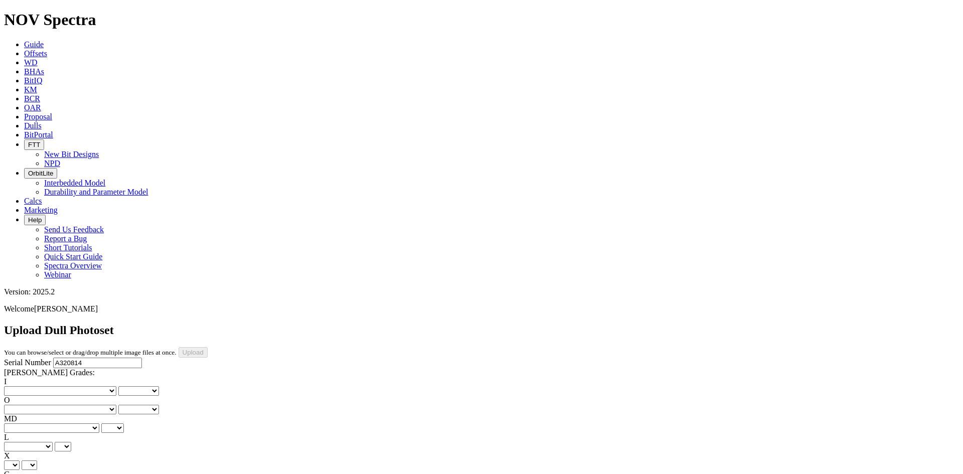
scroll to position [205, 0]
drag, startPoint x: 530, startPoint y: 384, endPoint x: 531, endPoint y: 377, distance: 7.0
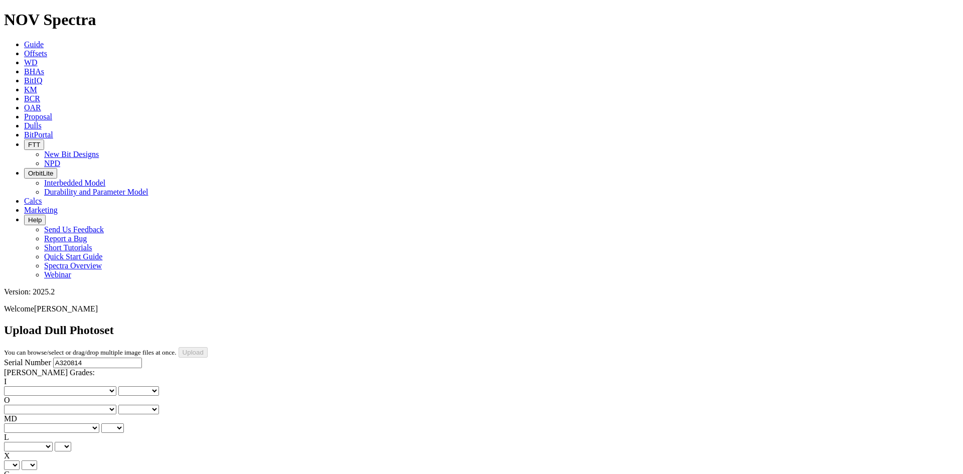
scroll to position [105, 0]
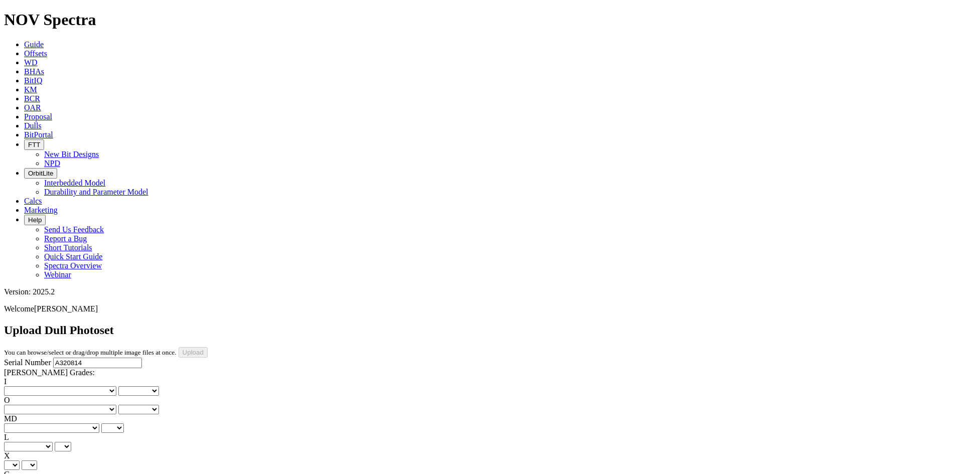
click at [46, 386] on select "No lost, worn or damaged cutters 0 1 2 3 4 5 6 7 8 No diamond table left on any…" at bounding box center [60, 391] width 112 height 10
select select "number:1"
click at [20, 386] on select "No lost, worn or damaged cutters 0 1 2 3 4 5 6 7 8 No diamond table left on any…" at bounding box center [60, 391] width 112 height 10
select select "number:1"
click at [90, 405] on select "No lost, worn or damaged cutters 0 1 2 3 4 5 6 7 8 No diamond table left on any…" at bounding box center [60, 410] width 112 height 10
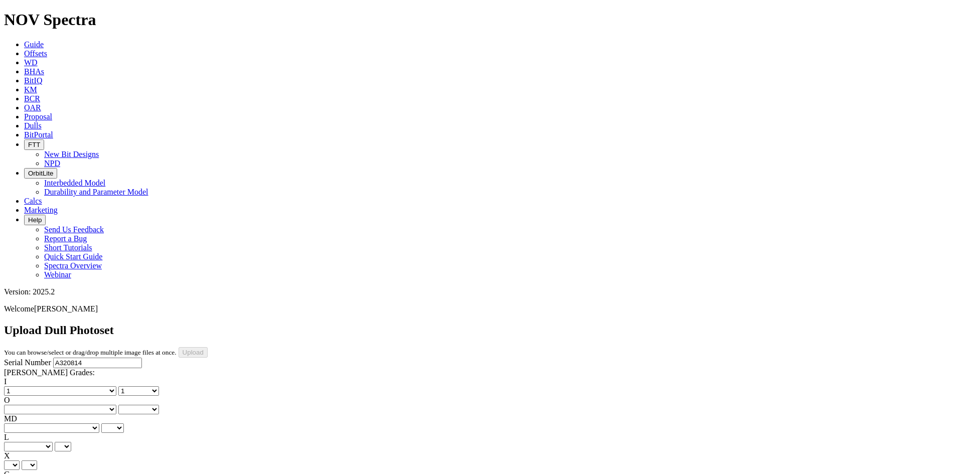
select select "number:1"
click at [71, 405] on select "No lost, worn or damaged cutters 0 1 2 3 4 5 6 7 8 No diamond table left on any…" at bounding box center [60, 410] width 112 height 10
select select "number:1"
click at [45, 423] on select "BF - Bond Failure BT - Broken Teeth/Cutters BU - Balled Up Bit CR - Cored CT - …" at bounding box center [51, 428] width 95 height 10
select select "string:WT"
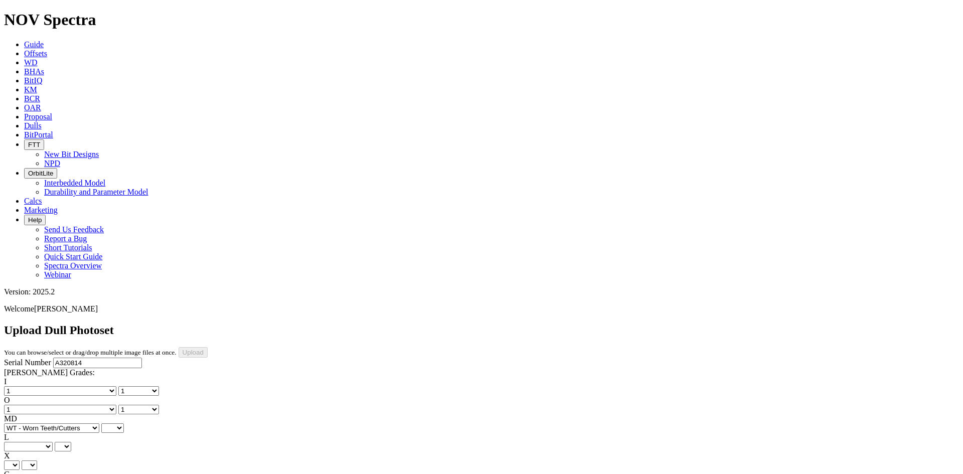
click at [20, 423] on select "BF - Bond Failure BT - Broken Teeth/Cutters BU - Balled Up Bit CR - Cored CT - …" at bounding box center [51, 428] width 95 height 10
select select "string:WT"
click at [53, 442] on select "A - All C - Cone G - Gauge N - Nose S - Shoulder T - Taper" at bounding box center [28, 447] width 49 height 10
select select "string:A"
click at [53, 442] on select "A - All C - Cone G - Gauge N - Nose S - Shoulder T - Taper" at bounding box center [28, 447] width 49 height 10
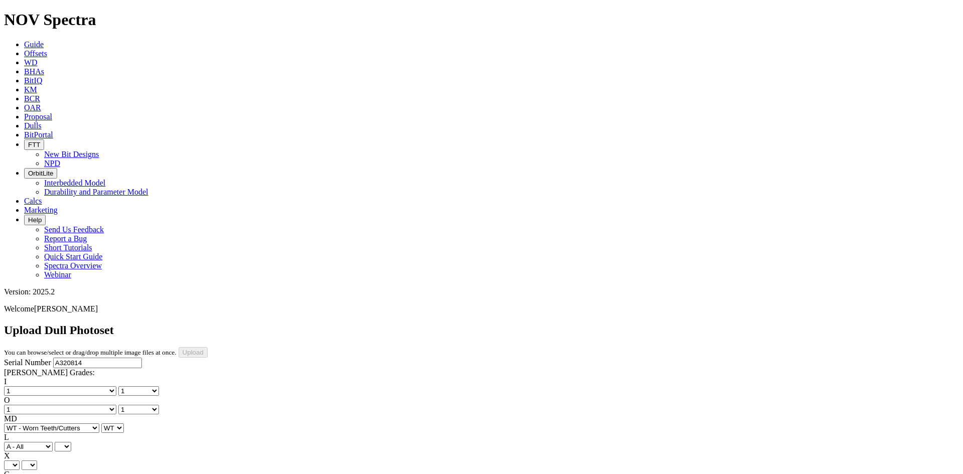
select select "string:A"
click at [20, 460] on select "X" at bounding box center [12, 465] width 16 height 10
select select "string:X"
click at [20, 460] on select "X" at bounding box center [12, 465] width 16 height 10
select select "string:X"
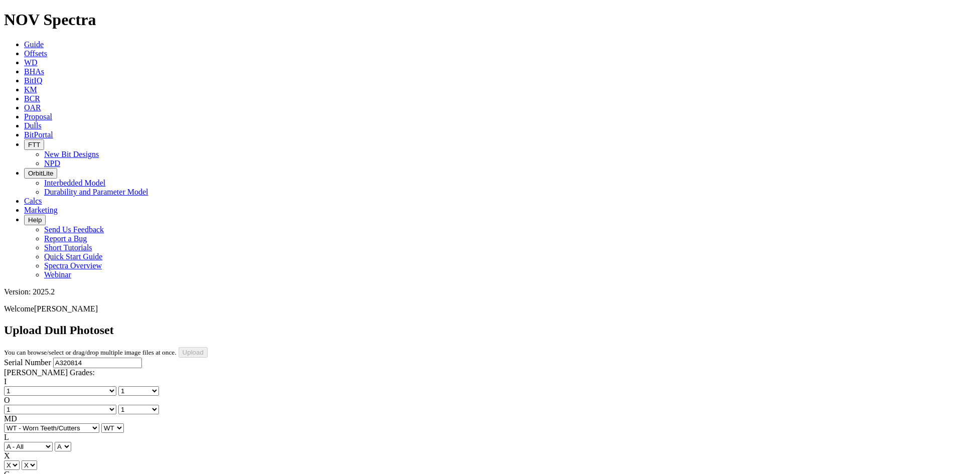
select select "string:I"
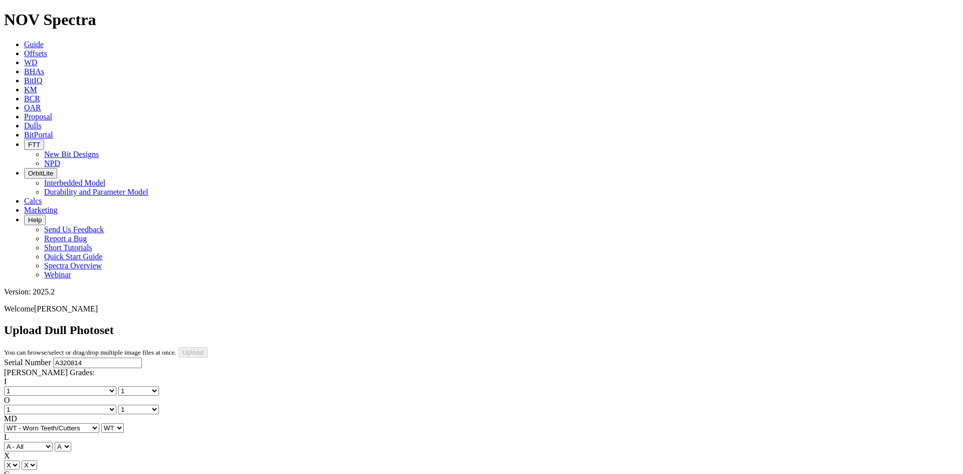
select select "string:CT"
select select "string:_"
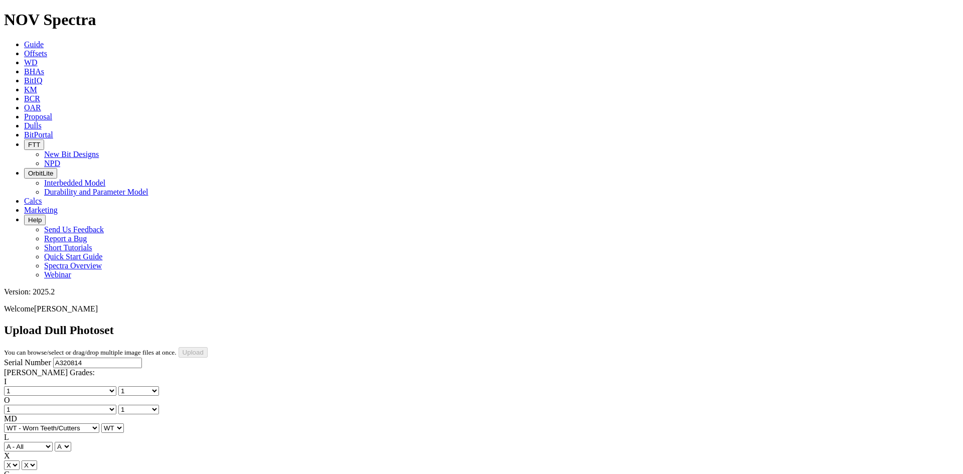
select select "string:_"
type input "8/17/25"
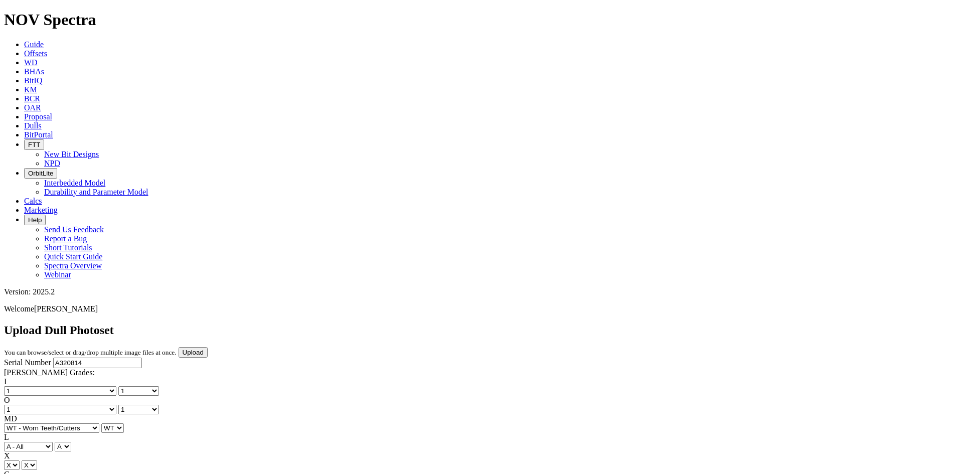
click at [208, 347] on input "Upload" at bounding box center [193, 352] width 29 height 11
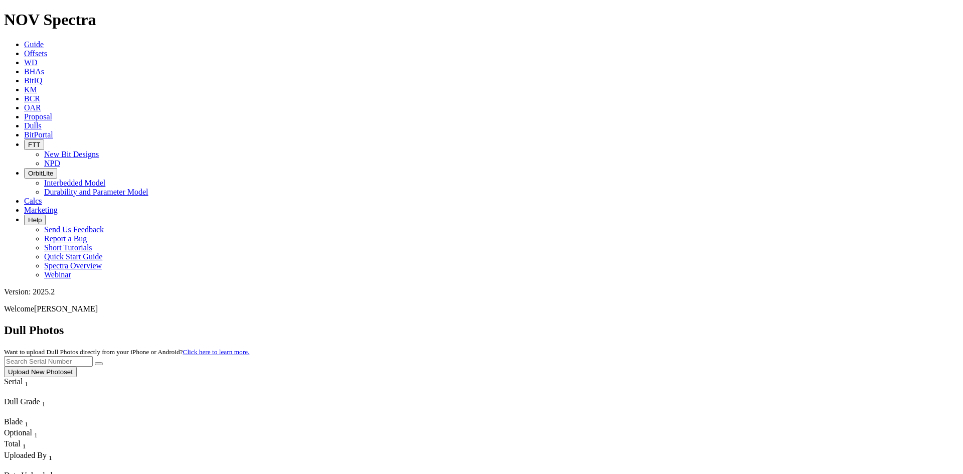
click at [77, 367] on button "Upload New Photoset" at bounding box center [40, 372] width 73 height 11
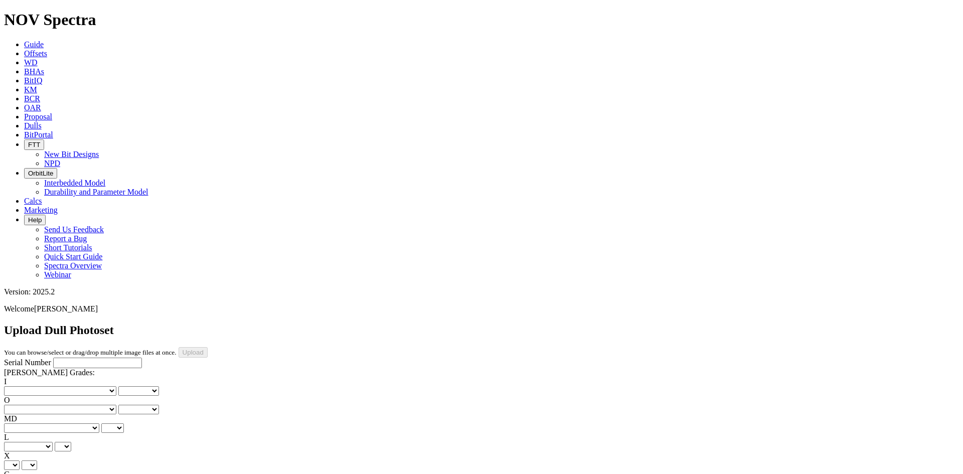
click at [81, 358] on input "Serial Number" at bounding box center [97, 363] width 89 height 11
type input "A315632"
click at [45, 386] on select "No lost, worn or damaged cutters 0 1 2 3 4 5 6 7 8 No diamond table left on any…" at bounding box center [60, 391] width 112 height 10
select select "number:1"
click at [20, 386] on select "No lost, worn or damaged cutters 0 1 2 3 4 5 6 7 8 No diamond table left on any…" at bounding box center [60, 391] width 112 height 10
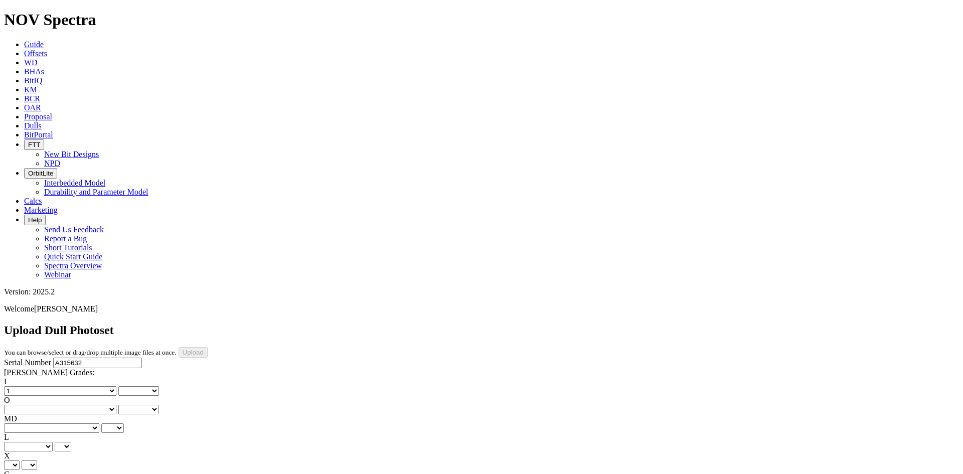
select select "number:1"
click at [83, 405] on select "No lost, worn or damaged cutters 0 1 2 3 4 5 6 7 8 No diamond table left on any…" at bounding box center [60, 410] width 112 height 10
select select "number:1"
click at [71, 405] on select "No lost, worn or damaged cutters 0 1 2 3 4 5 6 7 8 No diamond table left on any…" at bounding box center [60, 410] width 112 height 10
select select "number:1"
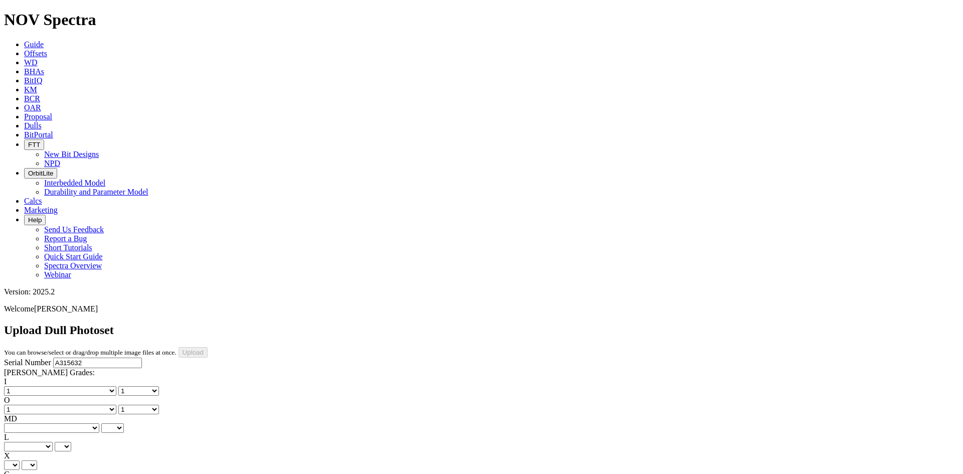
click at [38, 423] on select "BF - Bond Failure BT - Broken Teeth/Cutters BU - Balled Up Bit CR - Cored CT - …" at bounding box center [51, 428] width 95 height 10
select select "string:WT"
click at [20, 423] on select "BF - Bond Failure BT - Broken Teeth/Cutters BU - Balled Up Bit CR - Cored CT - …" at bounding box center [51, 428] width 95 height 10
select select "string:WT"
click at [53, 442] on select "A - All C - Cone G - Gauge N - Nose S - Shoulder T - Taper" at bounding box center [28, 447] width 49 height 10
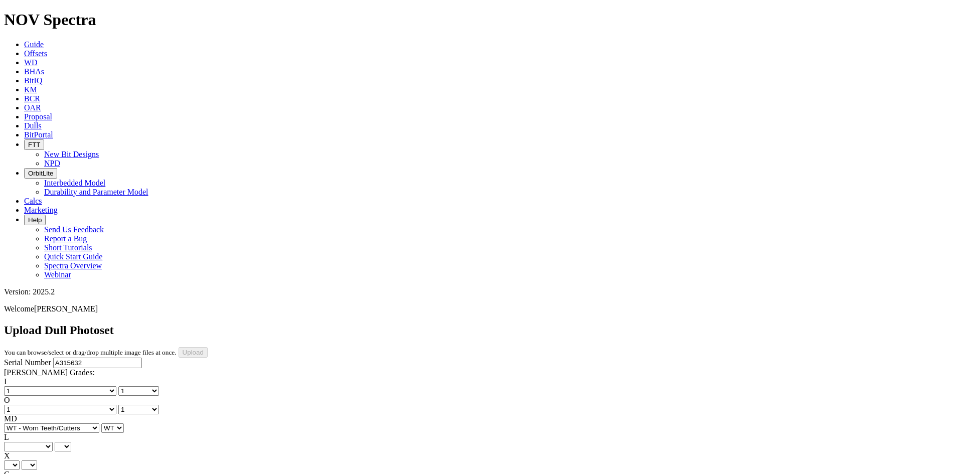
select select "string:A"
click at [53, 442] on select "A - All C - Cone G - Gauge N - Nose S - Shoulder T - Taper" at bounding box center [28, 447] width 49 height 10
select select "string:A"
click at [20, 460] on select "X" at bounding box center [12, 465] width 16 height 10
select select "string:X"
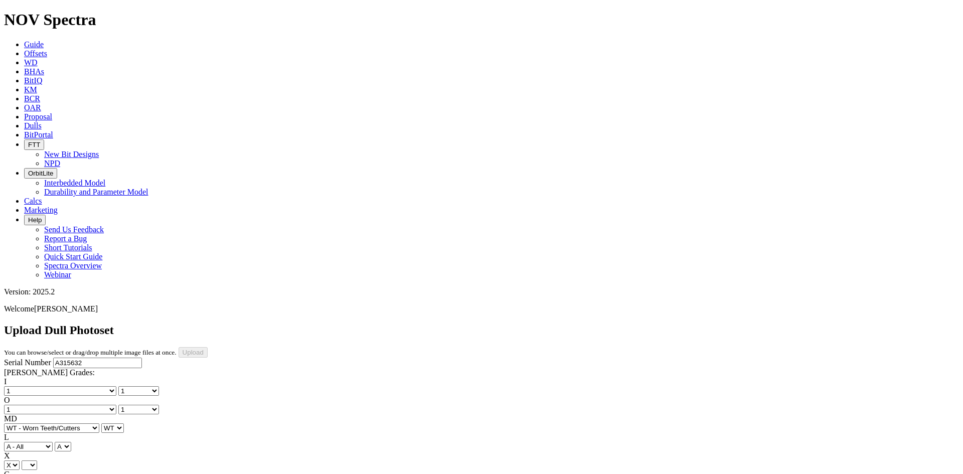
click at [20, 460] on select "X" at bounding box center [12, 465] width 16 height 10
select select "string:X"
select select "string:I"
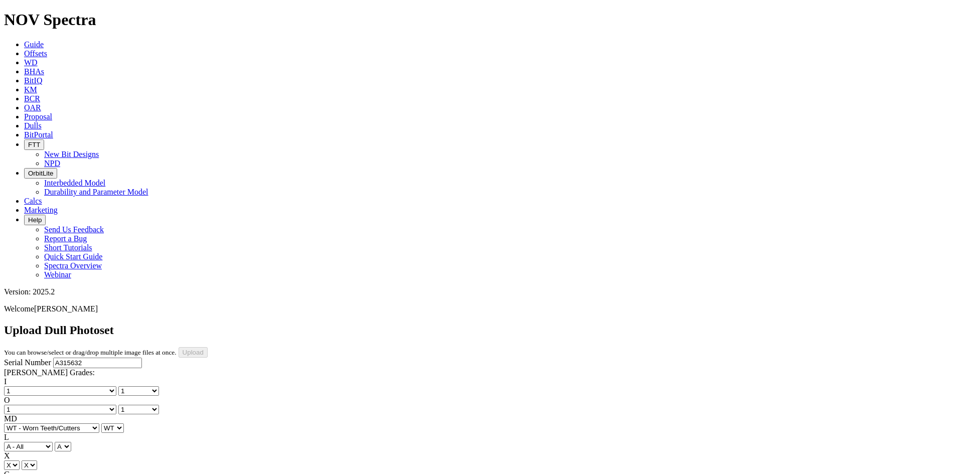
select select "string:I"
select select "string:CT"
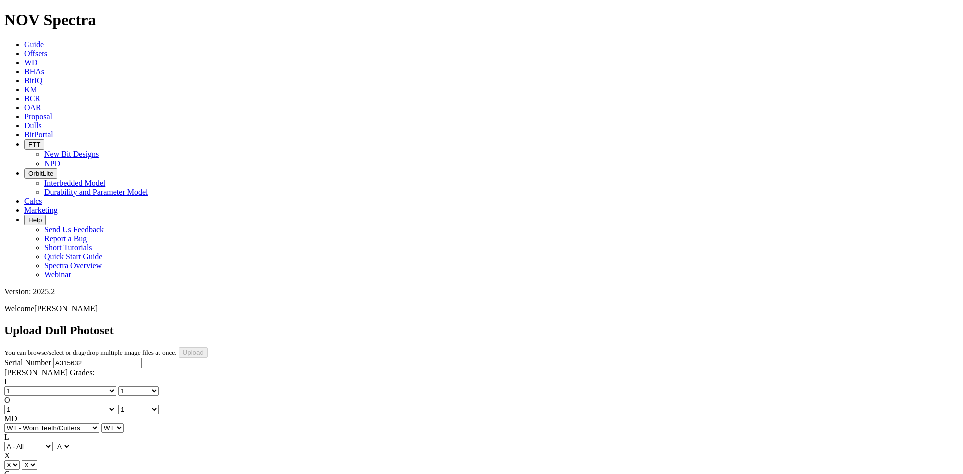
select select "string:_"
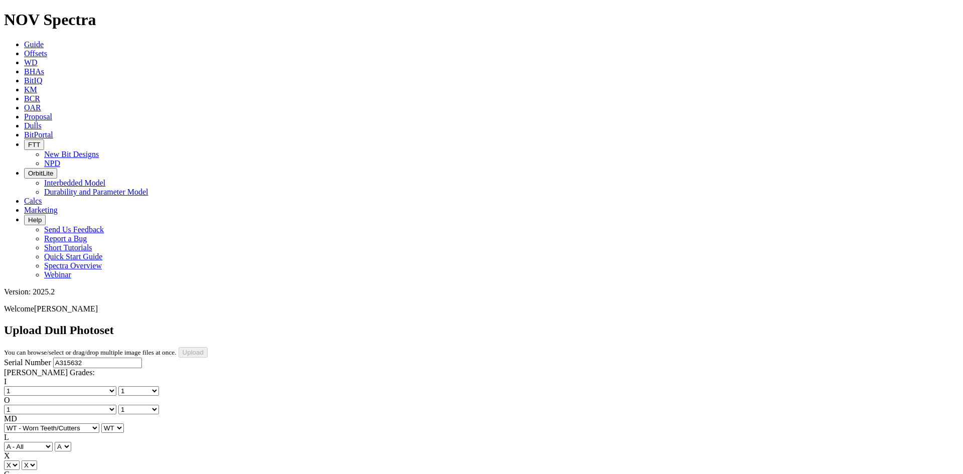
type input "8/17/25"
drag, startPoint x: 632, startPoint y: 336, endPoint x: 631, endPoint y: 319, distance: 16.1
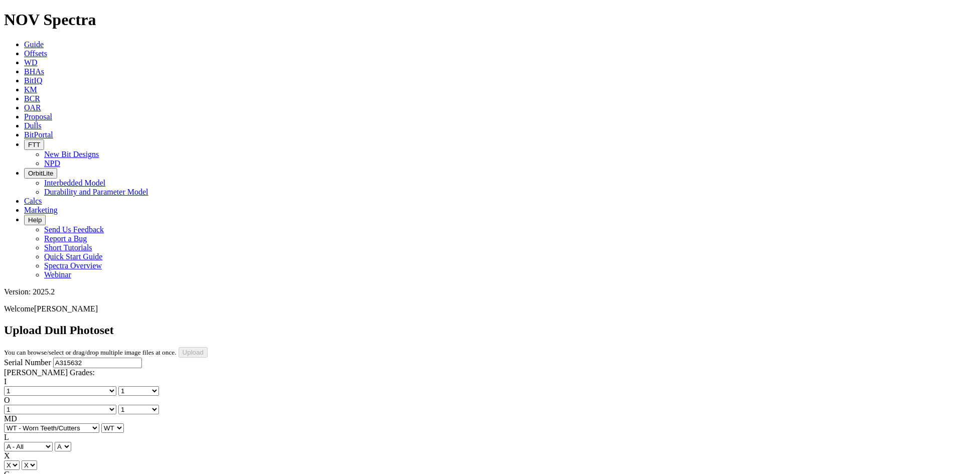
drag, startPoint x: 625, startPoint y: 326, endPoint x: 625, endPoint y: 318, distance: 7.5
select select "string:TopPhoto"
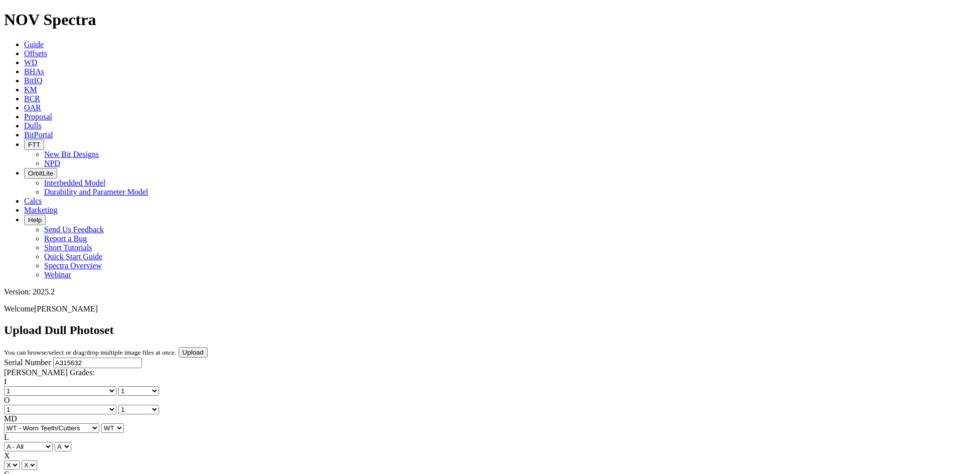
select select "string:LN"
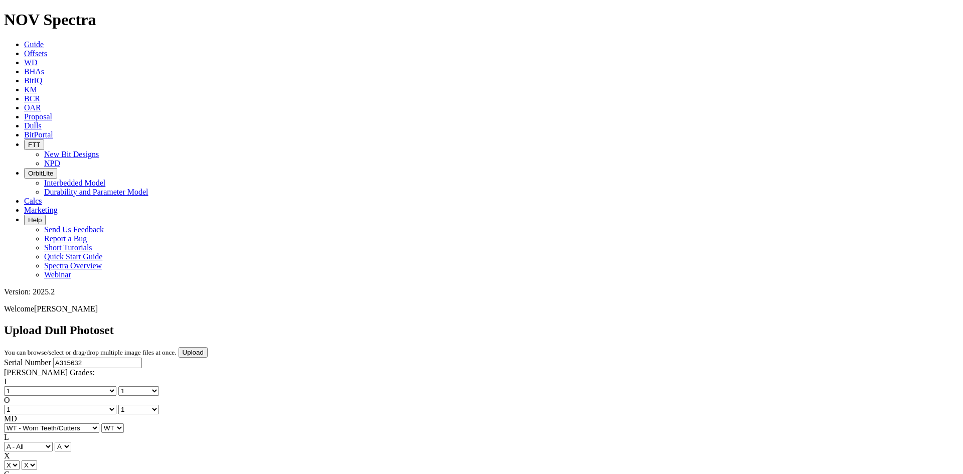
select select "string:LN"
click at [208, 347] on input "Upload" at bounding box center [193, 352] width 29 height 11
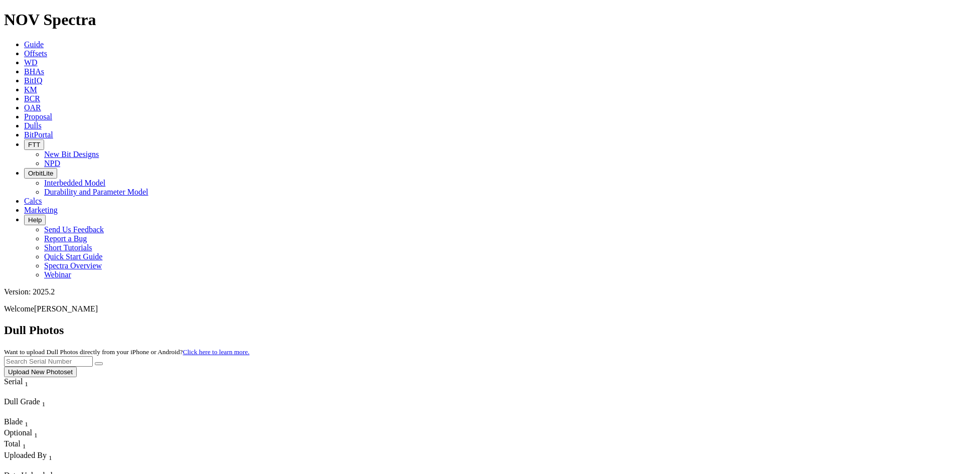
click at [77, 367] on button "Upload New Photoset" at bounding box center [40, 372] width 73 height 11
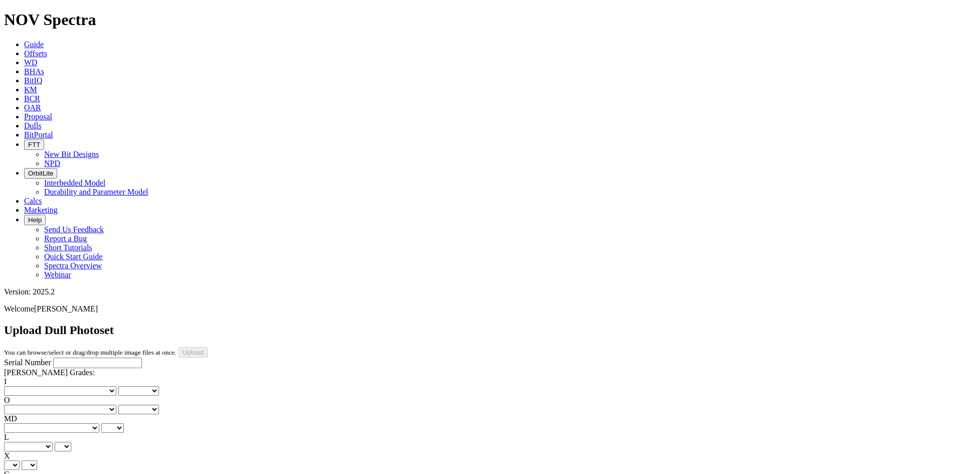
click at [78, 358] on input "Serial Number" at bounding box center [97, 363] width 89 height 11
type input "A309015"
drag, startPoint x: 322, startPoint y: 333, endPoint x: 326, endPoint y: 317, distance: 16.1
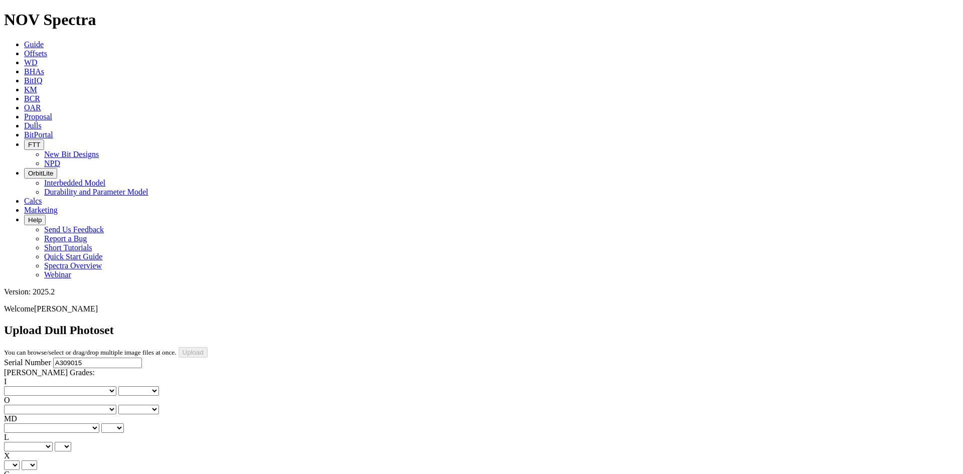
drag, startPoint x: 330, startPoint y: 328, endPoint x: 330, endPoint y: 319, distance: 8.0
drag, startPoint x: 330, startPoint y: 325, endPoint x: 331, endPoint y: 317, distance: 7.5
drag, startPoint x: 428, startPoint y: 325, endPoint x: 429, endPoint y: 317, distance: 7.0
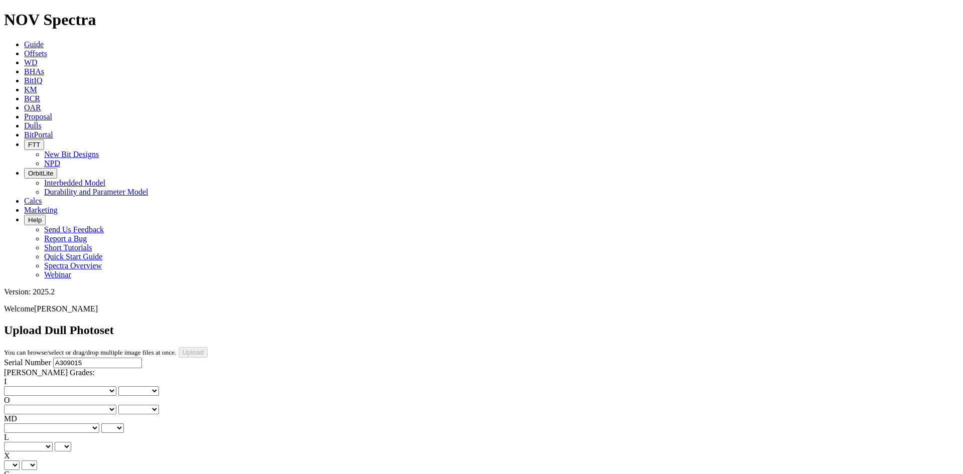
drag, startPoint x: 530, startPoint y: 326, endPoint x: 530, endPoint y: 319, distance: 7.0
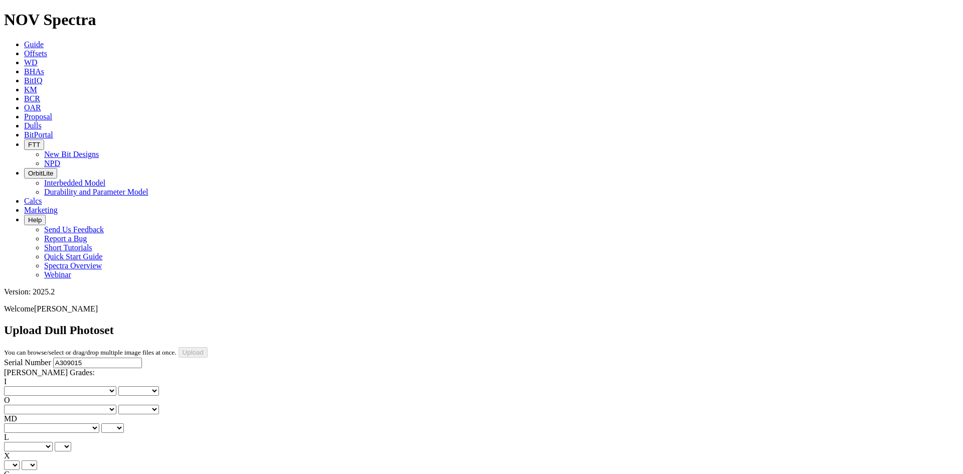
scroll to position [201, 0]
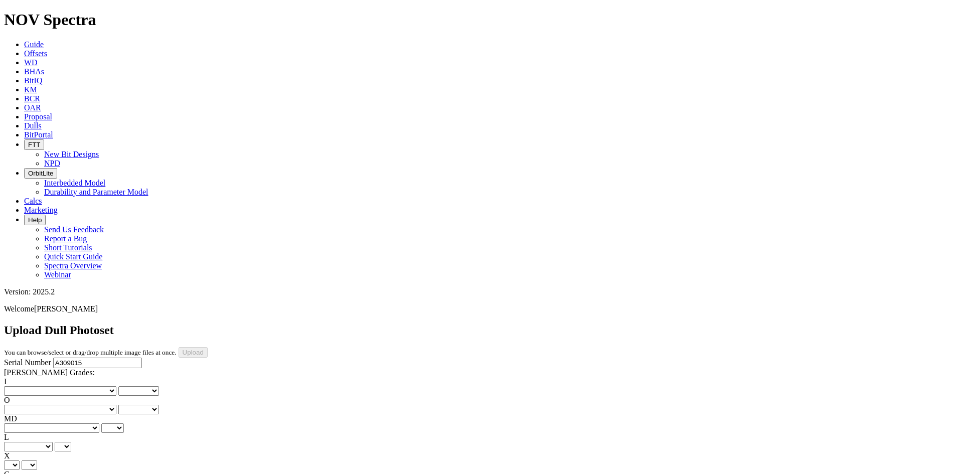
drag, startPoint x: 326, startPoint y: 362, endPoint x: 326, endPoint y: 356, distance: 5.5
drag, startPoint x: 330, startPoint y: 392, endPoint x: 330, endPoint y: 385, distance: 7.5
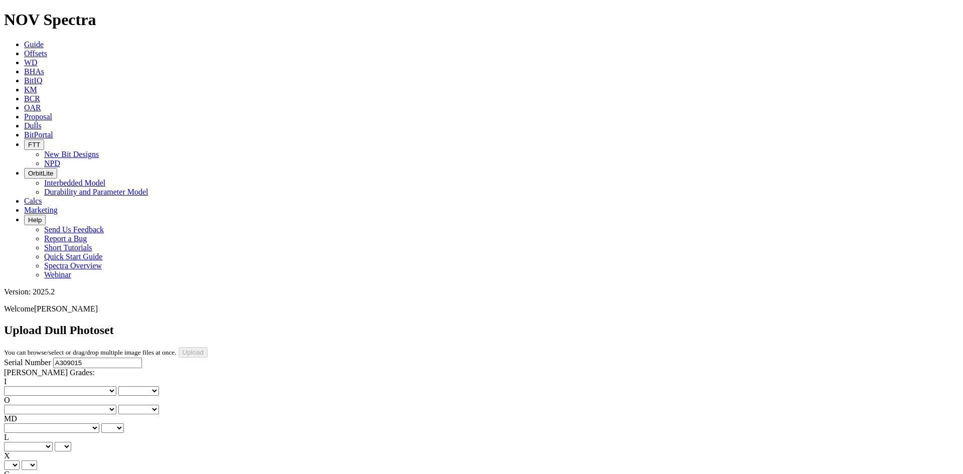
click at [37, 386] on select "No lost, worn or damaged cutters 0 1 2 3 4 5 6 7 8 No diamond table left on any…" at bounding box center [60, 391] width 112 height 10
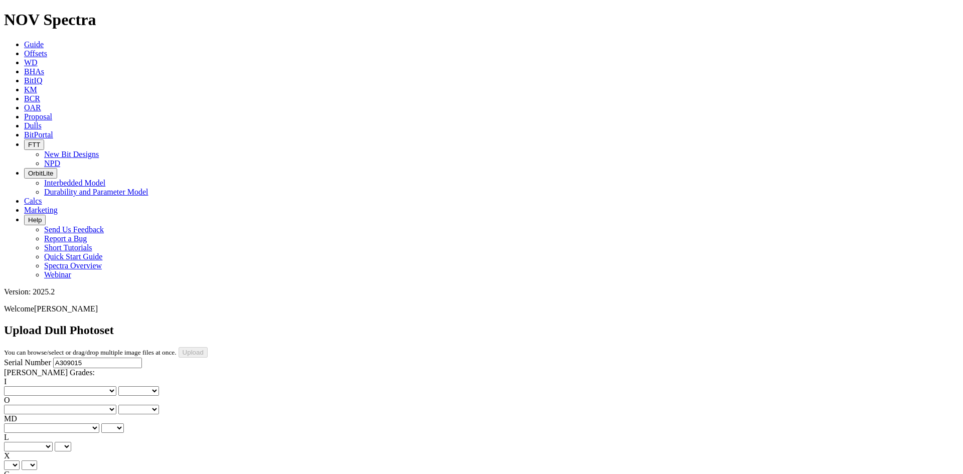
select select "number:0"
click at [20, 386] on select "No lost, worn or damaged cutters 0 1 2 3 4 5 6 7 8 No diamond table left on any…" at bounding box center [60, 391] width 112 height 10
select select "number:0"
click at [87, 405] on select "No lost, worn or damaged cutters 0 1 2 3 4 5 6 7 8 No diamond table left on any…" at bounding box center [60, 410] width 112 height 10
select select "number:1"
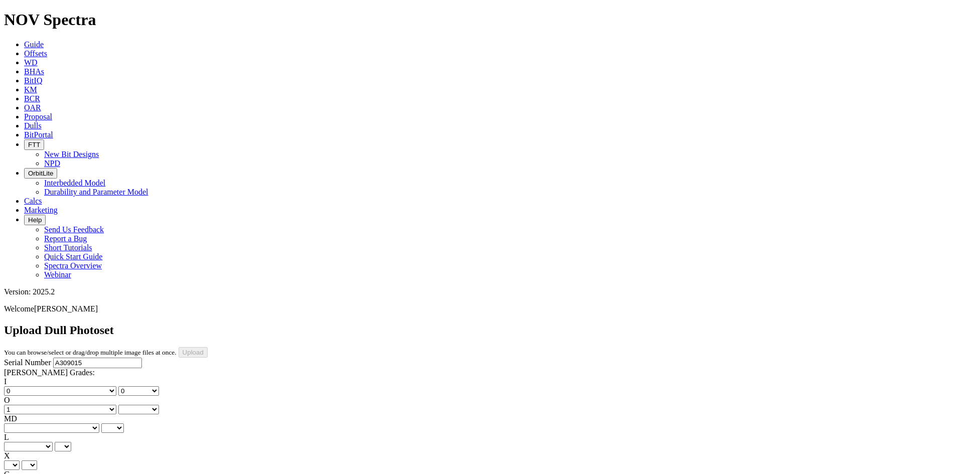
click at [71, 405] on select "No lost, worn or damaged cutters 0 1 2 3 4 5 6 7 8 No diamond table left on any…" at bounding box center [60, 410] width 112 height 10
select select "number:1"
click at [51, 423] on select "BF - Bond Failure BT - Broken Teeth/Cutters BU - Balled Up Bit CR - Cored CT - …" at bounding box center [51, 428] width 95 height 10
select select "string:CT"
click at [20, 423] on select "BF - Bond Failure BT - Broken Teeth/Cutters BU - Balled Up Bit CR - Cored CT - …" at bounding box center [51, 428] width 95 height 10
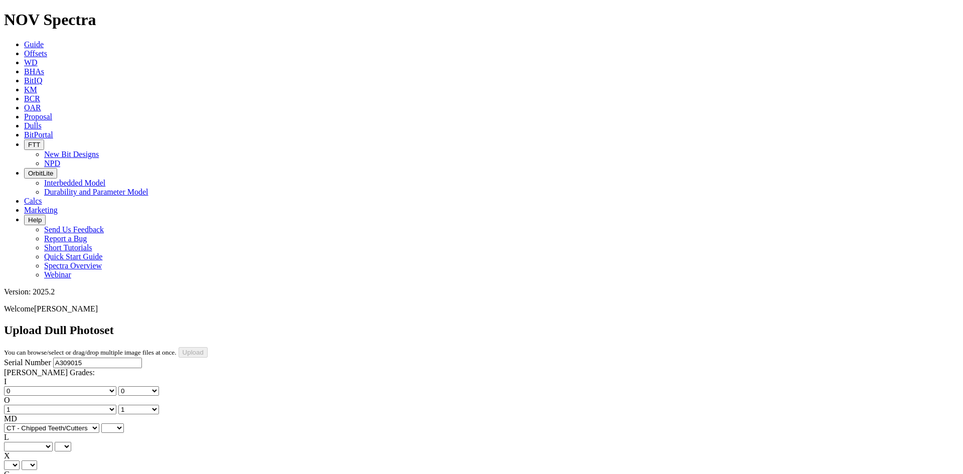
select select "string:CT"
click at [53, 442] on select "A - All C - Cone G - Gauge N - Nose S - Shoulder T - Taper" at bounding box center [28, 447] width 49 height 10
select select "string:S"
click at [53, 442] on select "A - All C - Cone G - Gauge N - Nose S - Shoulder T - Taper" at bounding box center [28, 447] width 49 height 10
select select "string:S"
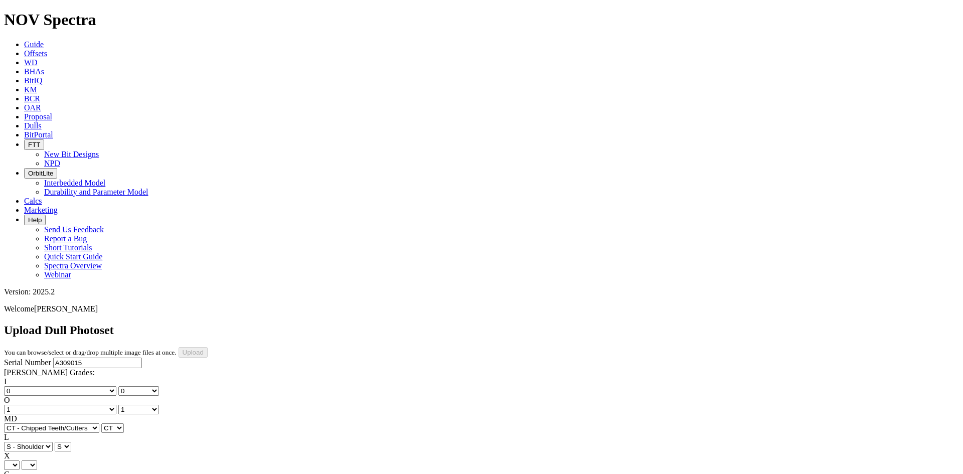
click at [20, 460] on select "X" at bounding box center [12, 465] width 16 height 10
select select "string:X"
click at [20, 460] on select "X" at bounding box center [12, 465] width 16 height 10
select select "string:X"
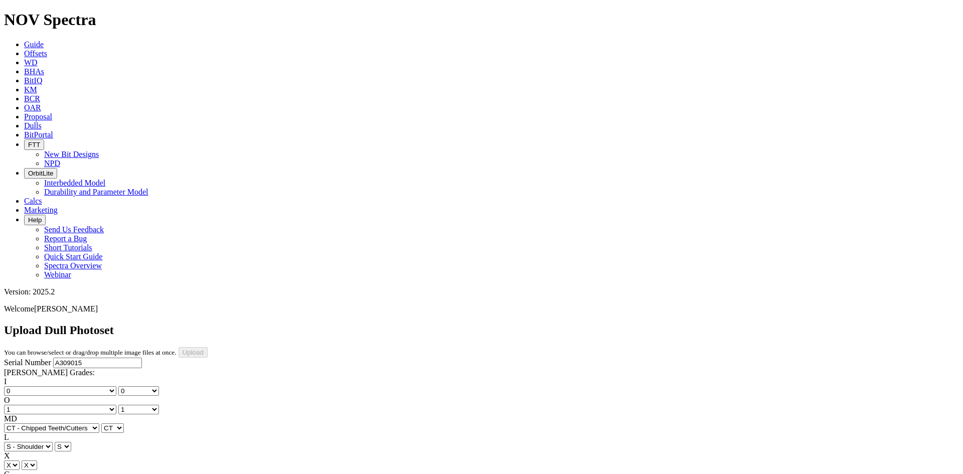
select select "string:I"
select select "string:WT"
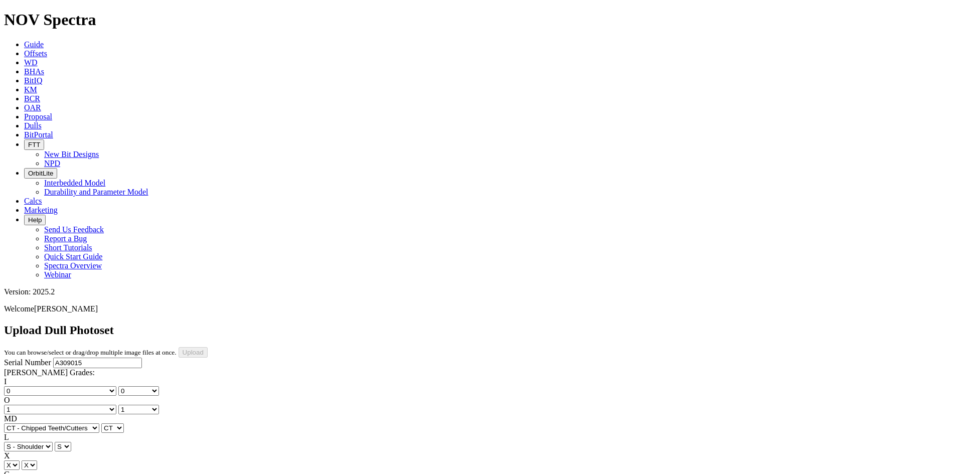
select select "string:WT"
select select "string:_"
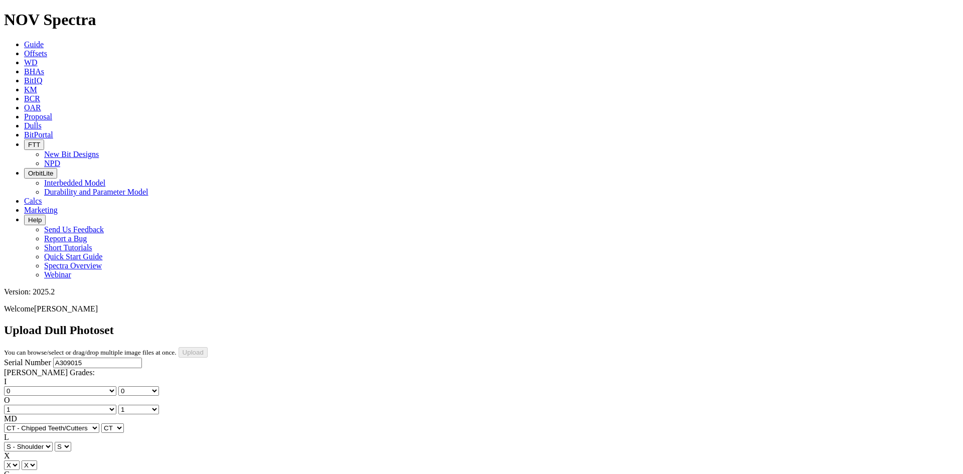
select select "string:_"
type input "8/18/25"
click at [208, 347] on input "Upload" at bounding box center [193, 352] width 29 height 11
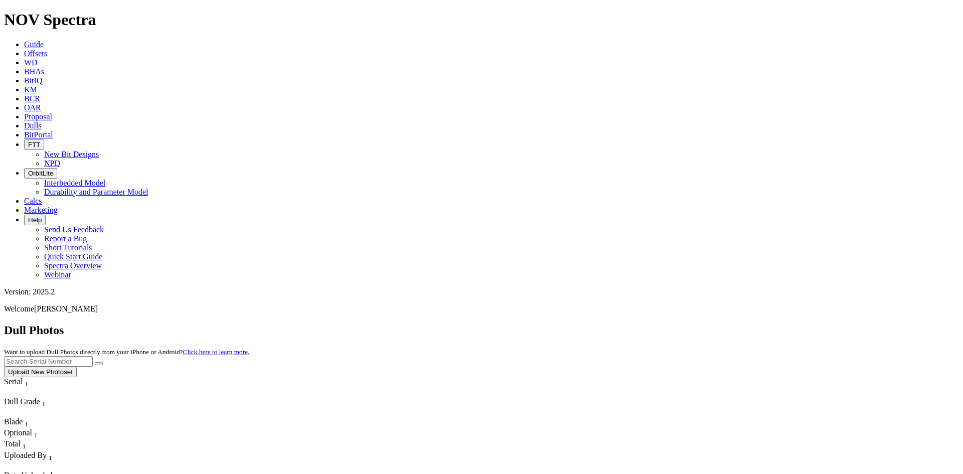
click at [77, 367] on button "Upload New Photoset" at bounding box center [40, 372] width 73 height 11
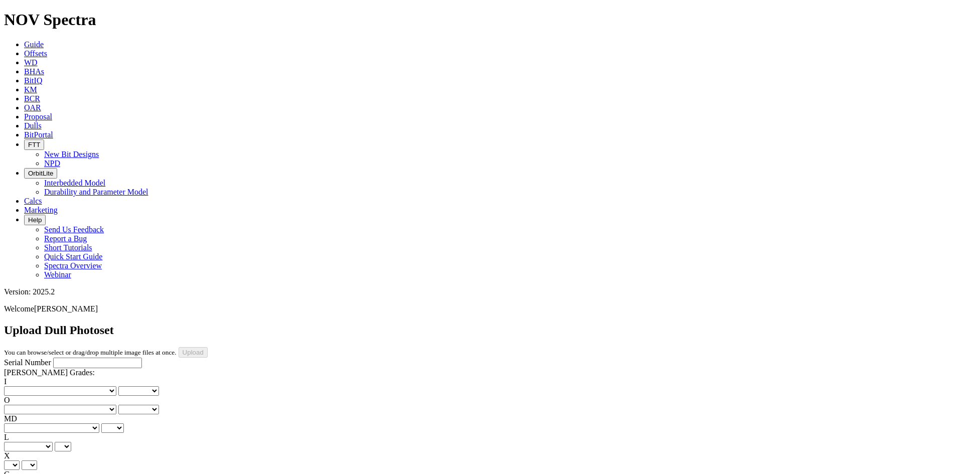
click at [95, 358] on input "Serial Number" at bounding box center [97, 363] width 89 height 11
type input "A314281"
drag, startPoint x: 322, startPoint y: 330, endPoint x: 323, endPoint y: 321, distance: 8.6
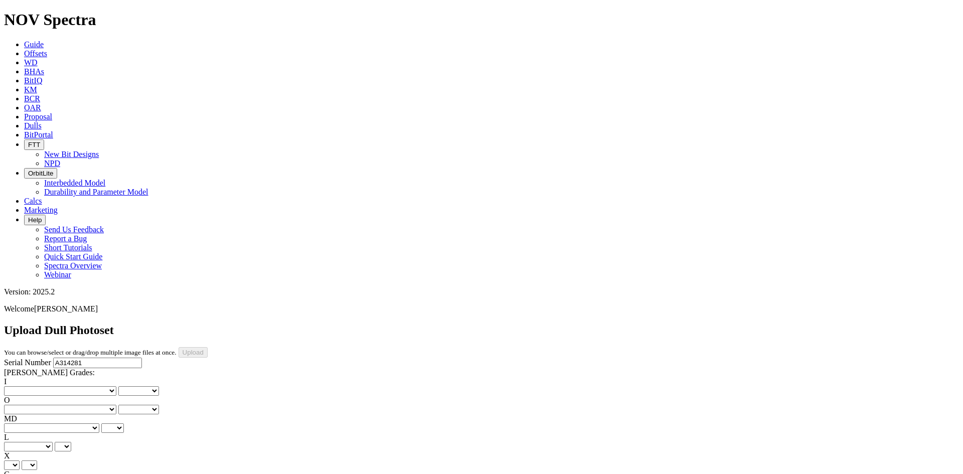
drag, startPoint x: 327, startPoint y: 329, endPoint x: 329, endPoint y: 318, distance: 11.1
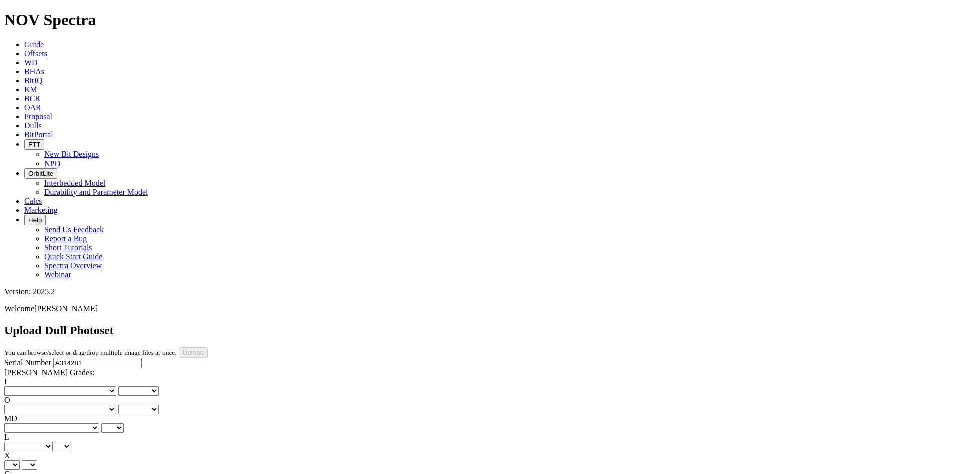
drag, startPoint x: 634, startPoint y: 452, endPoint x: 633, endPoint y: 444, distance: 8.1
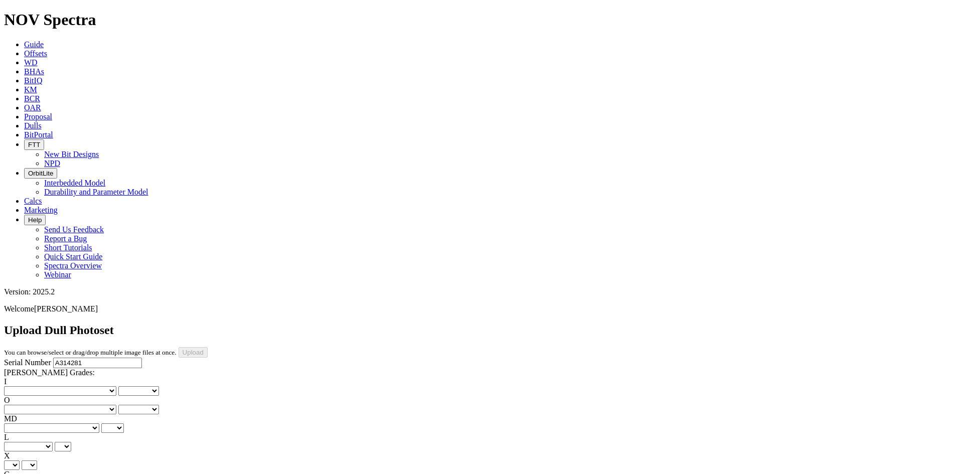
drag, startPoint x: 332, startPoint y: 361, endPoint x: 332, endPoint y: 355, distance: 5.5
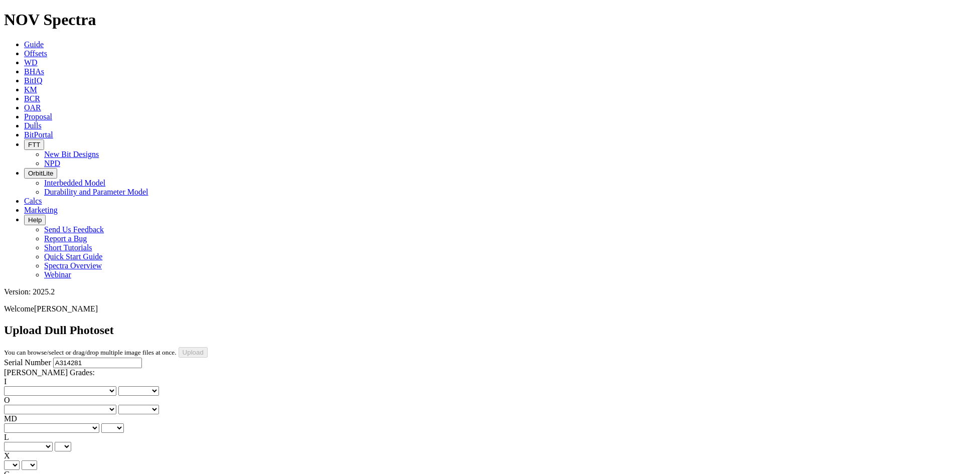
click at [32, 386] on select "No lost, worn or damaged cutters 0 1 2 3 4 5 6 7 8 No diamond table left on any…" at bounding box center [60, 391] width 112 height 10
select select "number:1"
click at [20, 386] on select "No lost, worn or damaged cutters 0 1 2 3 4 5 6 7 8 No diamond table left on any…" at bounding box center [60, 391] width 112 height 10
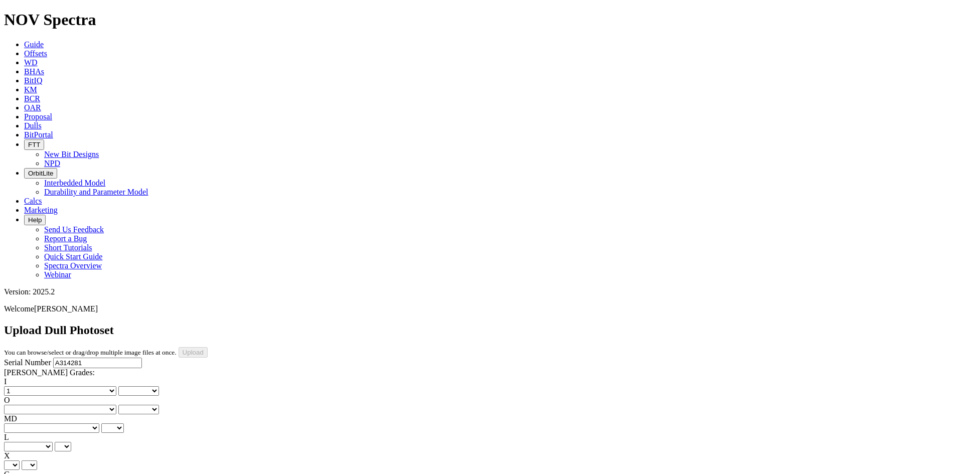
select select "number:1"
click at [91, 405] on select "No lost, worn or damaged cutters 0 1 2 3 4 5 6 7 8 No diamond table left on any…" at bounding box center [60, 410] width 112 height 10
select select "number:3"
click at [71, 405] on select "No lost, worn or damaged cutters 0 1 2 3 4 5 6 7 8 No diamond table left on any…" at bounding box center [60, 410] width 112 height 10
select select "number:3"
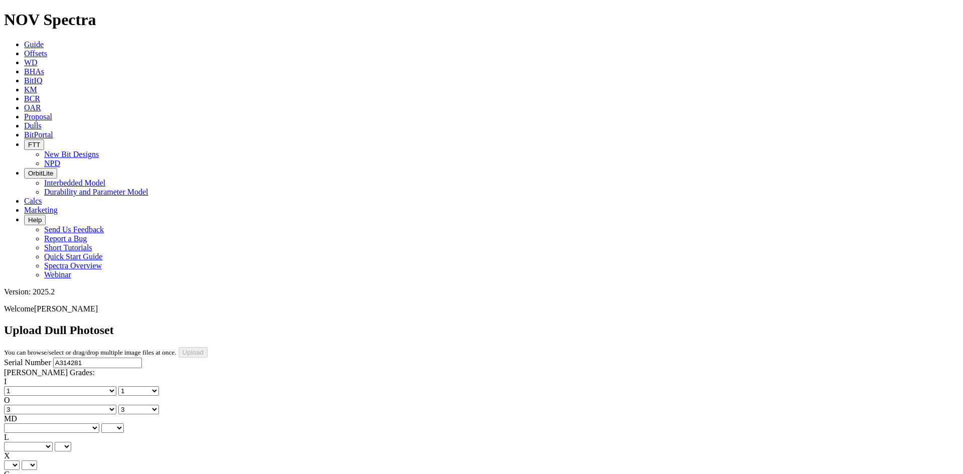
click at [52, 423] on select "BF - Bond Failure BT - Broken Teeth/Cutters BU - Balled Up Bit CR - Cored CT - …" at bounding box center [51, 428] width 95 height 10
select select "string:CT"
click at [20, 423] on select "BF - Bond Failure BT - Broken Teeth/Cutters BU - Balled Up Bit CR - Cored CT - …" at bounding box center [51, 428] width 95 height 10
select select "string:CT"
click at [53, 442] on select "A - All C - Cone G - Gauge N - Nose S - Shoulder T - Taper" at bounding box center [28, 447] width 49 height 10
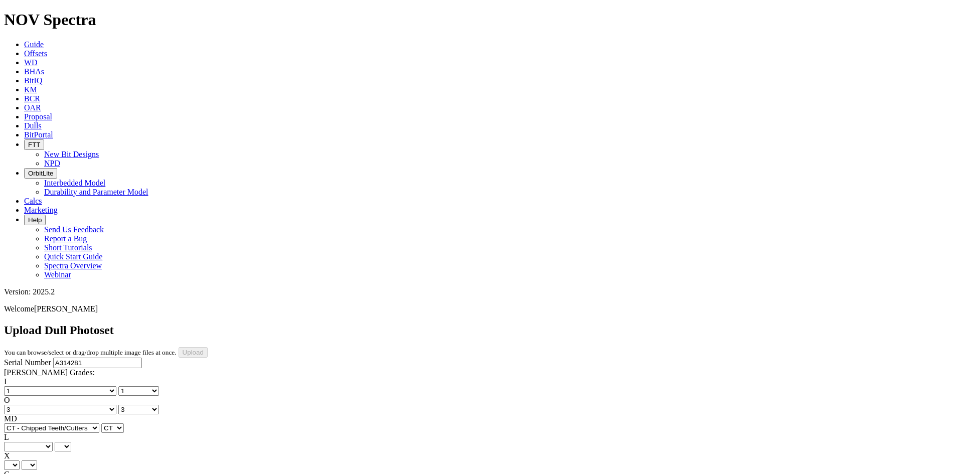
select select "string:S"
click at [53, 442] on select "A - All C - Cone G - Gauge N - Nose S - Shoulder T - Taper" at bounding box center [28, 447] width 49 height 10
select select "string:S"
click at [20, 460] on select "X" at bounding box center [12, 465] width 16 height 10
select select "string:X"
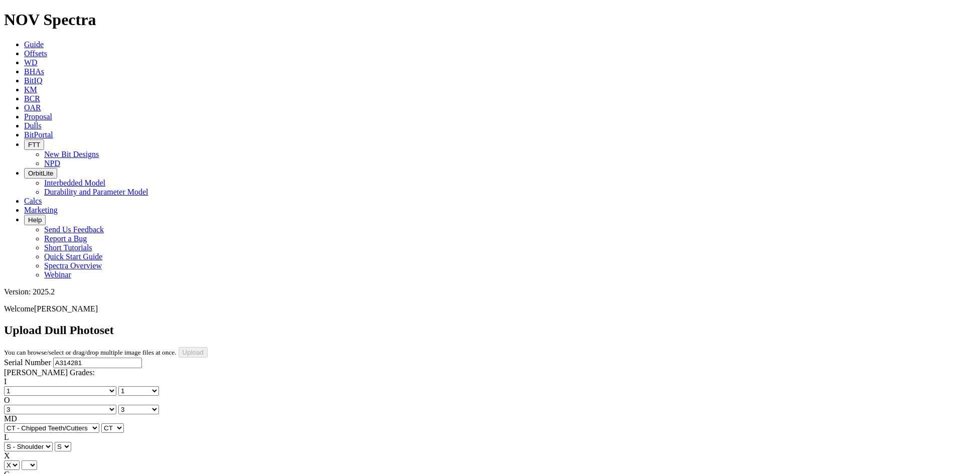
click at [20, 460] on select "X" at bounding box center [12, 465] width 16 height 10
select select "string:X"
select select "string:I"
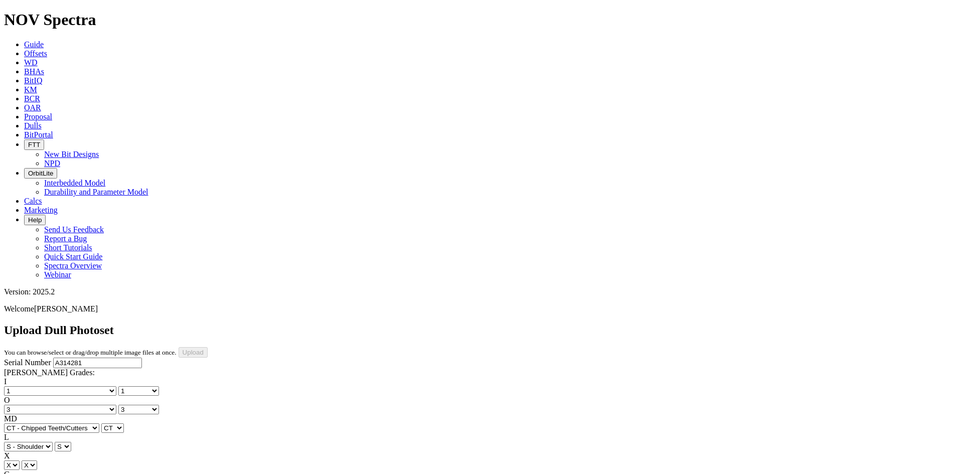
select select "string:I"
select select "string:WT"
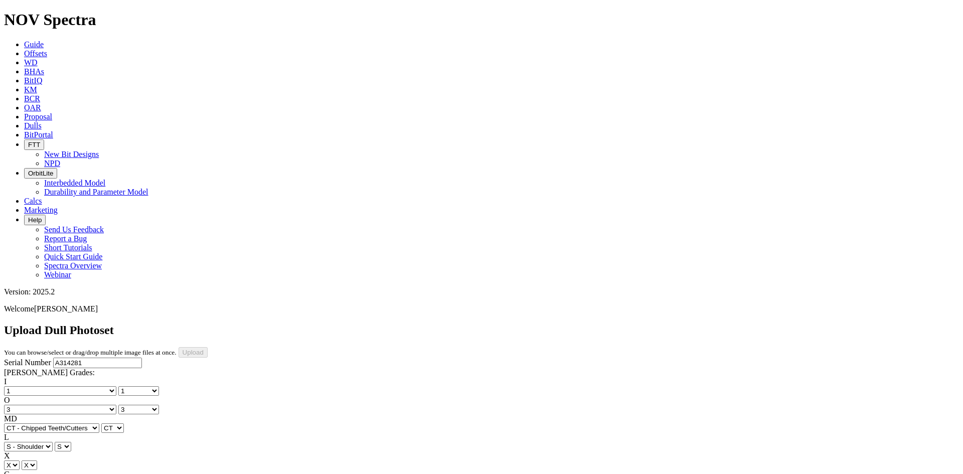
select select "string:_"
select select "number:1"
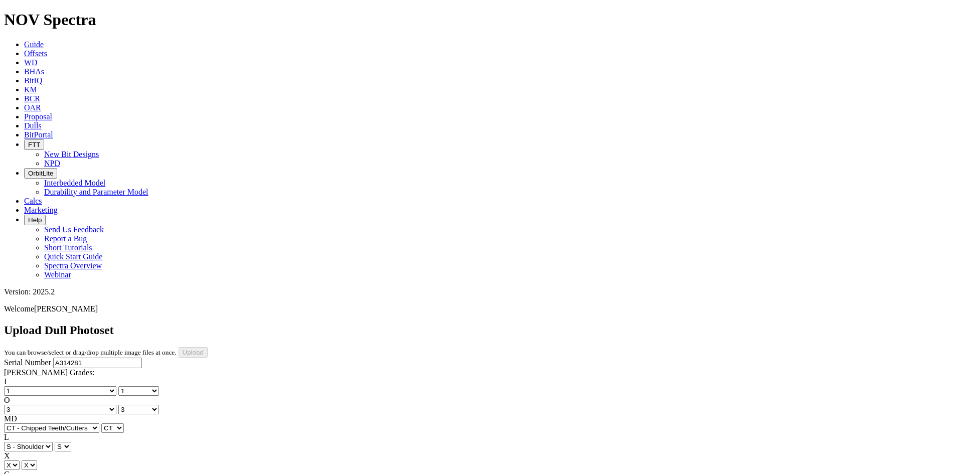
select select "number:3"
select select "string:CT"
select select "string:S"
select select "string:I"
select select "string:WT"
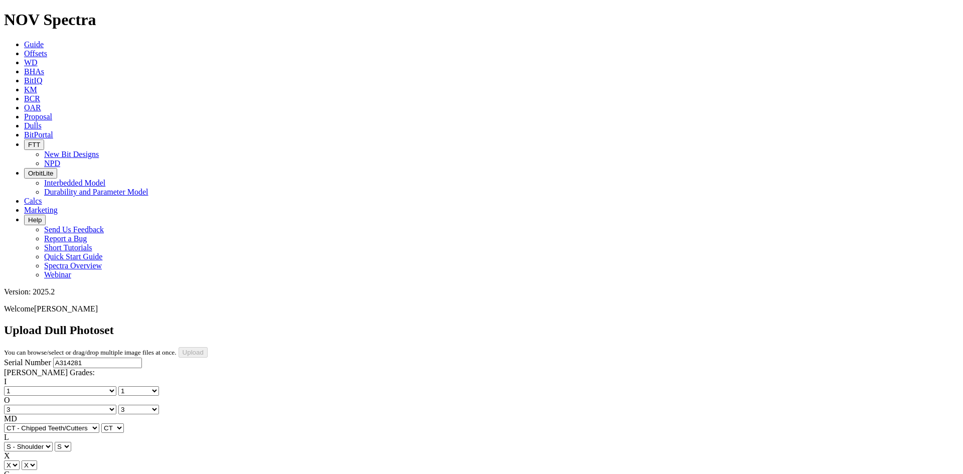
type input "8/19/25"
click at [208, 347] on input "Upload" at bounding box center [193, 352] width 29 height 11
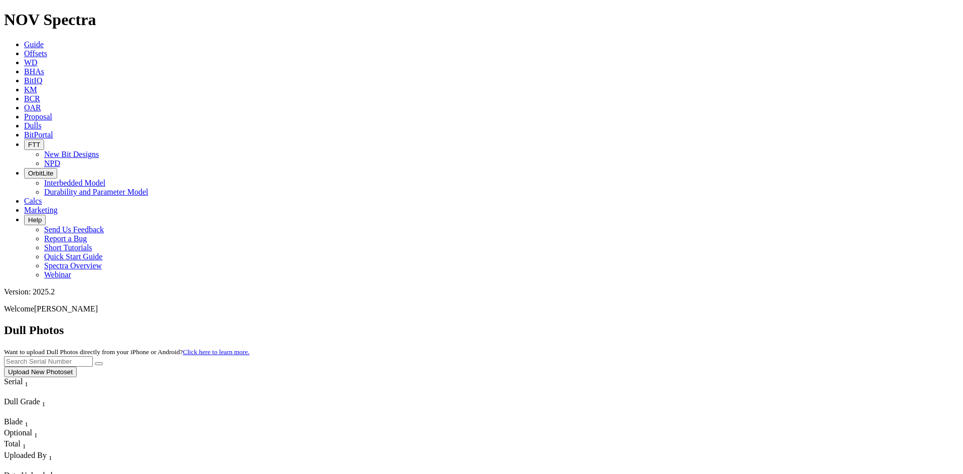
click at [77, 367] on button "Upload New Photoset" at bounding box center [40, 372] width 73 height 11
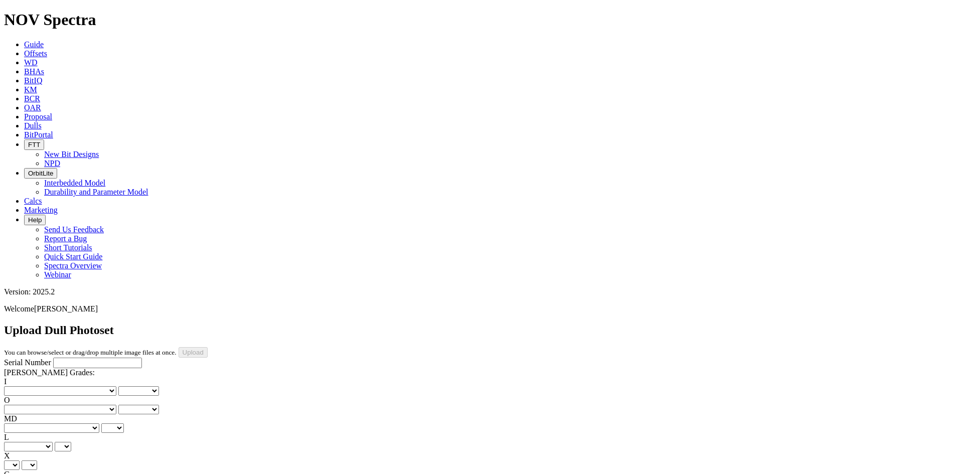
click at [101, 358] on input "Serial Number" at bounding box center [97, 363] width 89 height 11
type input "A319505"
drag, startPoint x: 323, startPoint y: 325, endPoint x: 321, endPoint y: 319, distance: 6.3
drag, startPoint x: 323, startPoint y: 333, endPoint x: 323, endPoint y: 317, distance: 15.5
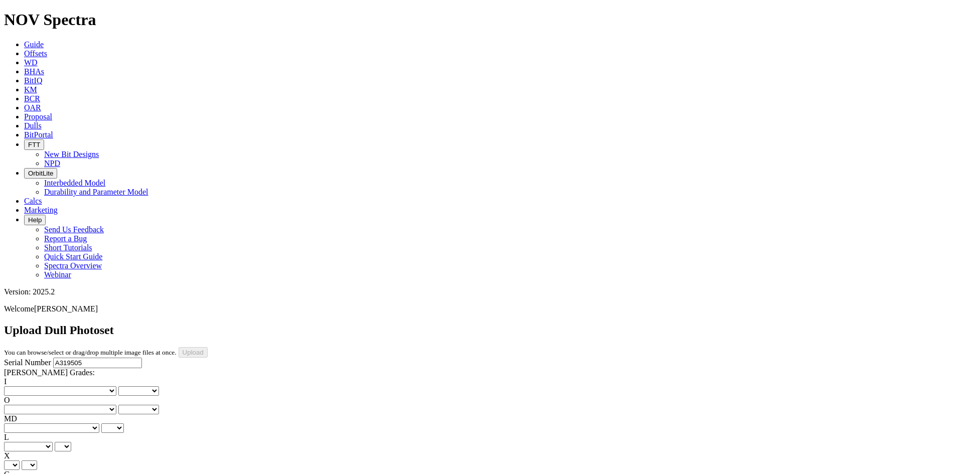
drag, startPoint x: 223, startPoint y: 332, endPoint x: 224, endPoint y: 326, distance: 6.0
drag, startPoint x: 229, startPoint y: 323, endPoint x: 228, endPoint y: 317, distance: 5.0
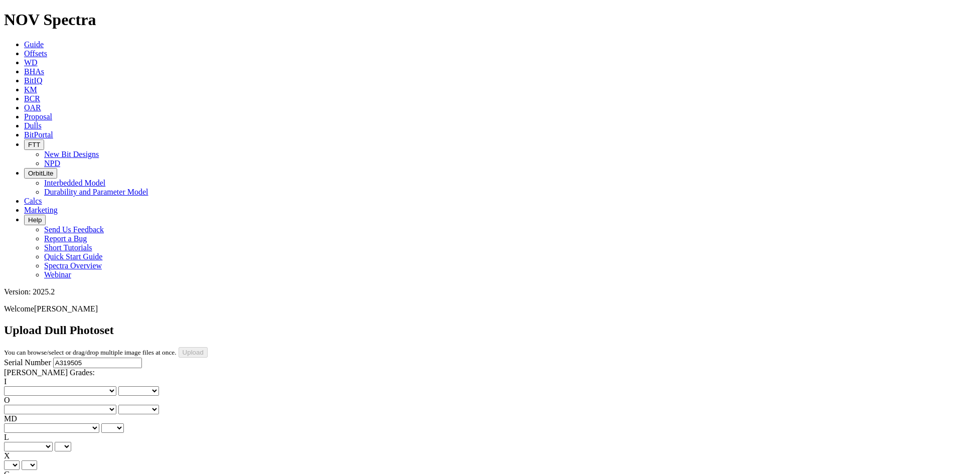
scroll to position [89, 0]
drag, startPoint x: 227, startPoint y: 365, endPoint x: 228, endPoint y: 357, distance: 8.2
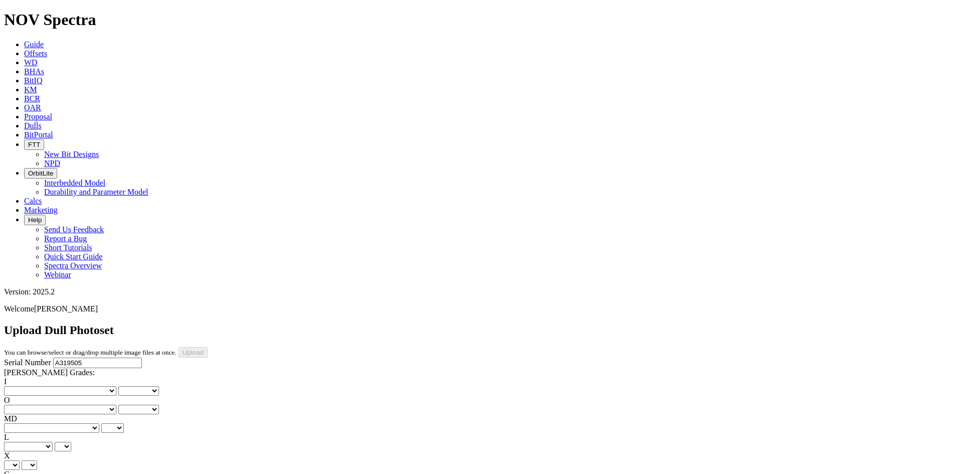
drag, startPoint x: 228, startPoint y: 368, endPoint x: 230, endPoint y: 356, distance: 12.2
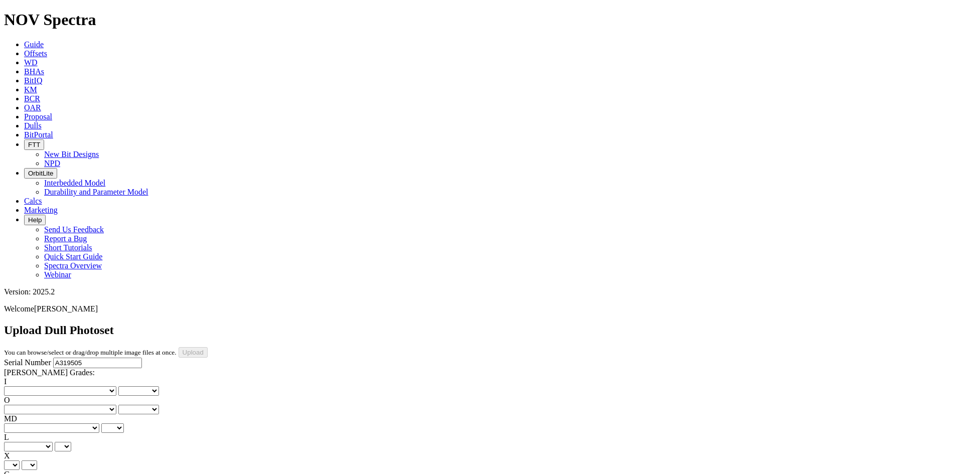
click at [34, 386] on select "No lost, worn or damaged cutters 0 1 2 3 4 5 6 7 8 No diamond table left on any…" at bounding box center [60, 391] width 112 height 10
select select "number:1"
click at [20, 386] on select "No lost, worn or damaged cutters 0 1 2 3 4 5 6 7 8 No diamond table left on any…" at bounding box center [60, 391] width 112 height 10
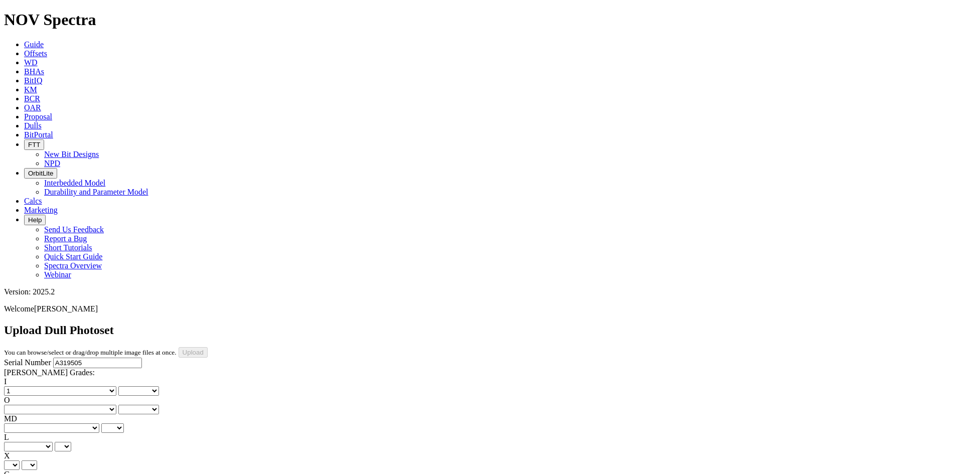
select select "number:1"
click at [92, 405] on select "No lost, worn or damaged cutters 0 1 2 3 4 5 6 7 8 No diamond table left on any…" at bounding box center [60, 410] width 112 height 10
select select "number:1"
click at [71, 405] on select "No lost, worn or damaged cutters 0 1 2 3 4 5 6 7 8 No diamond table left on any…" at bounding box center [60, 410] width 112 height 10
select select "number:1"
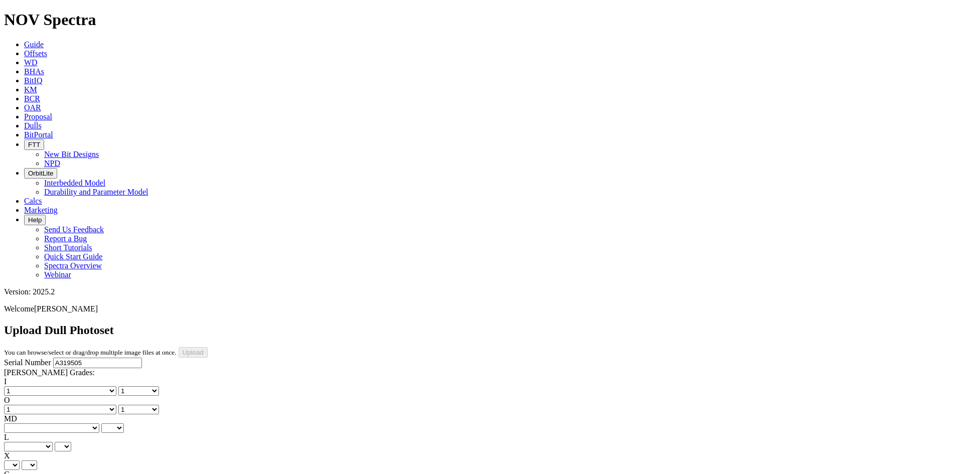
click at [49, 423] on select "BF - Bond Failure BT - Broken Teeth/Cutters BU - Balled Up Bit CR - Cored CT - …" at bounding box center [51, 428] width 95 height 10
select select "string:WT"
click at [20, 423] on select "BF - Bond Failure BT - Broken Teeth/Cutters BU - Balled Up Bit CR - Cored CT - …" at bounding box center [51, 428] width 95 height 10
select select "string:WT"
click at [53, 442] on select "A - All C - Cone G - Gauge N - Nose S - Shoulder T - Taper" at bounding box center [28, 447] width 49 height 10
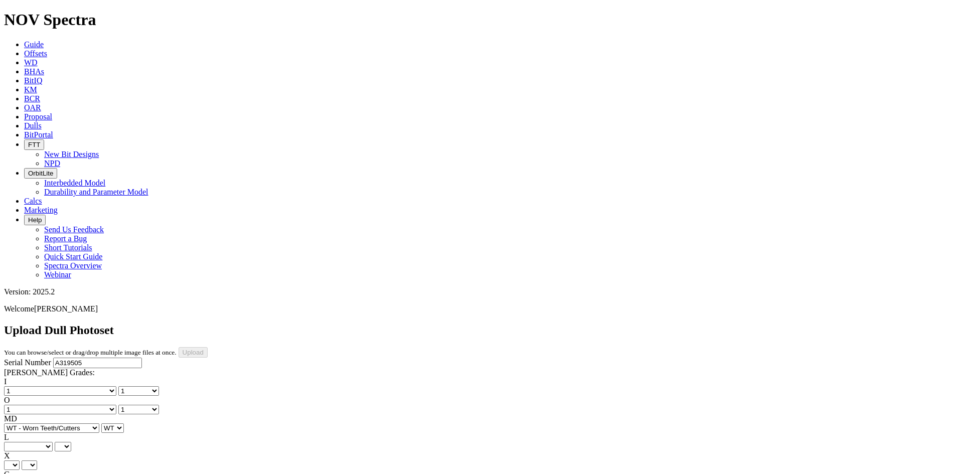
select select "string:A"
click at [53, 442] on select "A - All C - Cone G - Gauge N - Nose S - Shoulder T - Taper" at bounding box center [28, 447] width 49 height 10
select select "string:A"
click at [20, 460] on select "X" at bounding box center [12, 465] width 16 height 10
select select "string:X"
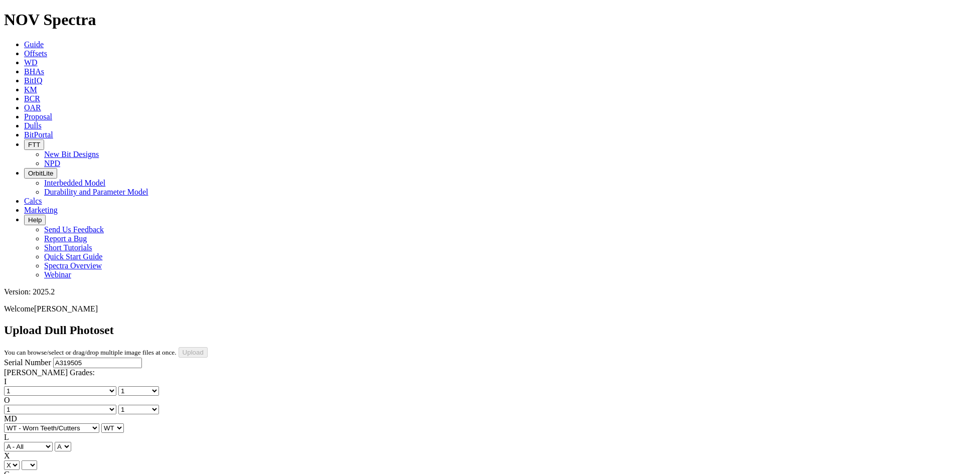
click at [20, 460] on select "X" at bounding box center [12, 465] width 16 height 10
select select "string:X"
select select "string:I"
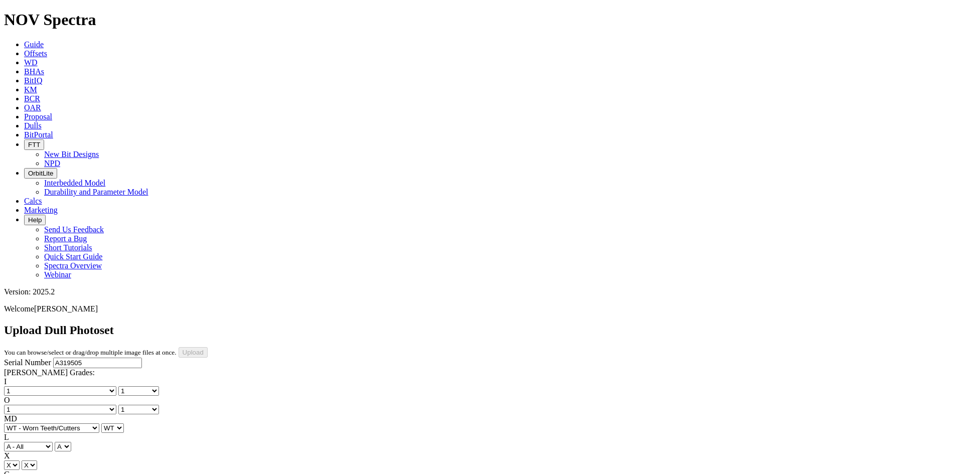
select select "string:I"
select select "string:CT"
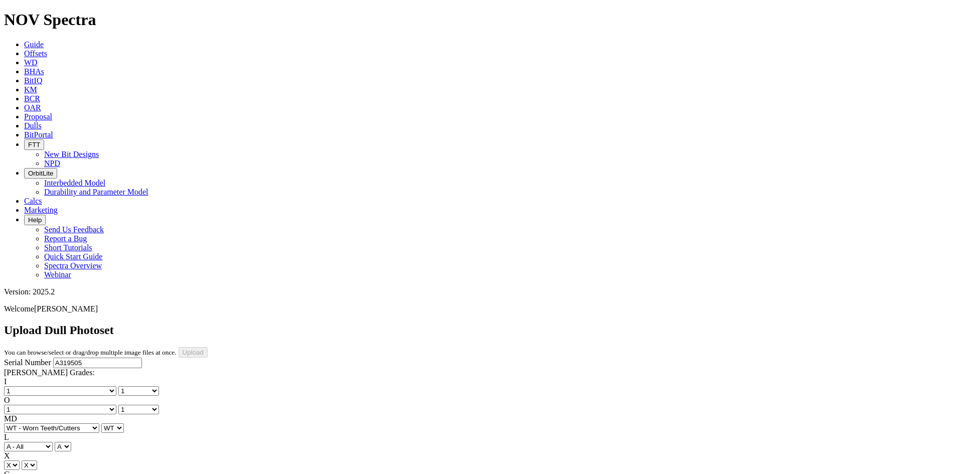
select select "string:_"
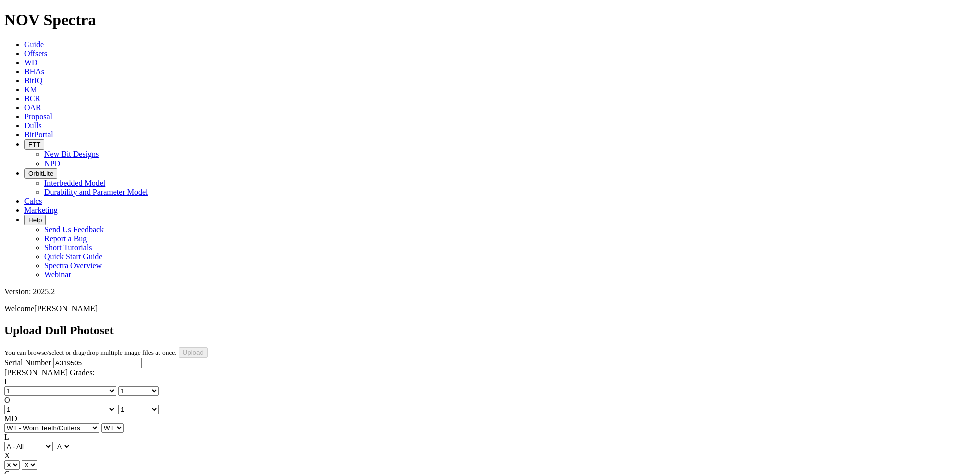
type input "8/19/25"
click at [208, 347] on input "Upload" at bounding box center [193, 352] width 29 height 11
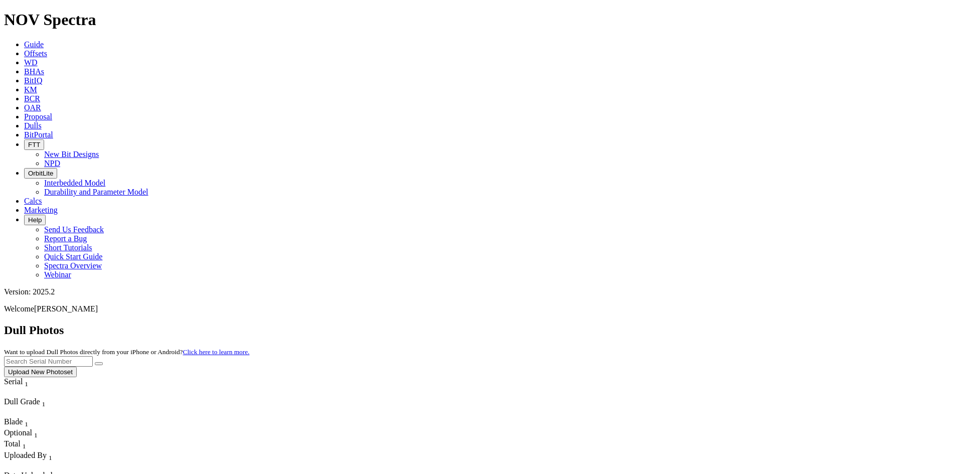
click at [93, 356] on input "text" at bounding box center [48, 361] width 89 height 11
click at [95, 362] on button "submit" at bounding box center [99, 363] width 8 height 3
drag, startPoint x: 792, startPoint y: 49, endPoint x: 711, endPoint y: 44, distance: 81.4
click at [711, 324] on div "Dull Photos Want to upload Dull Photos directly from your iPhone or Android? Cl…" at bounding box center [481, 351] width 955 height 54
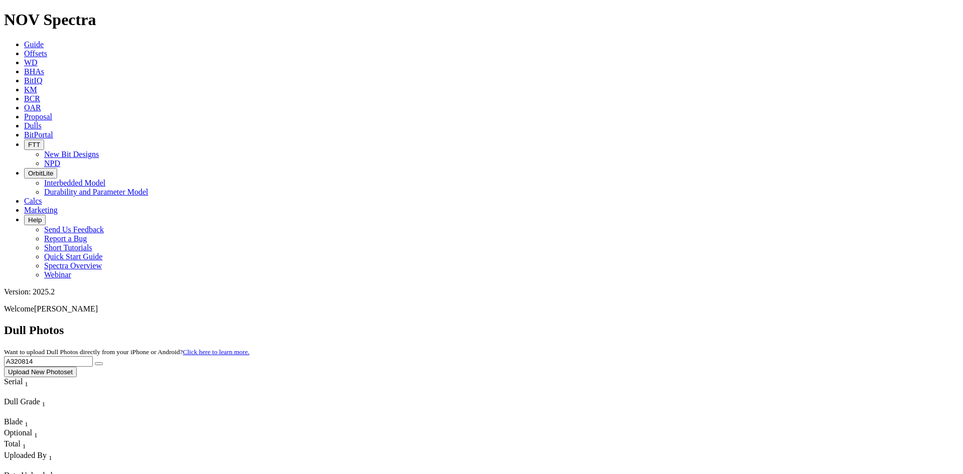
click at [95, 362] on button "submit" at bounding box center [99, 363] width 8 height 3
drag, startPoint x: 763, startPoint y: 46, endPoint x: 719, endPoint y: 44, distance: 44.2
click at [93, 356] on input "A320814" at bounding box center [48, 361] width 89 height 11
type input "A315632"
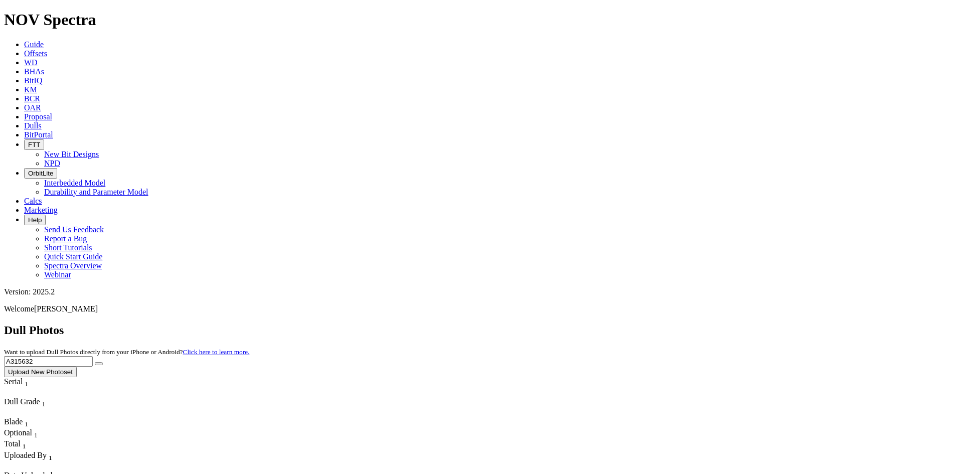
click at [99, 364] on icon "submit" at bounding box center [99, 364] width 0 height 0
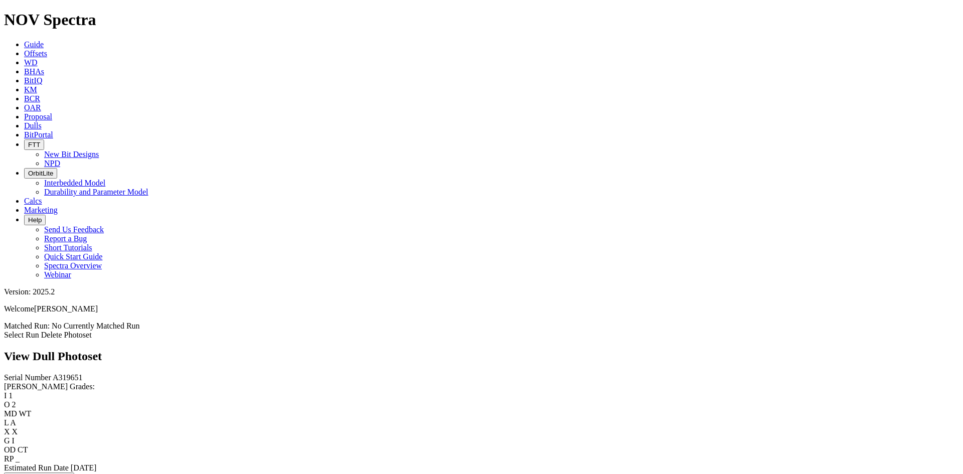
click at [39, 331] on link "Select Run" at bounding box center [21, 335] width 35 height 9
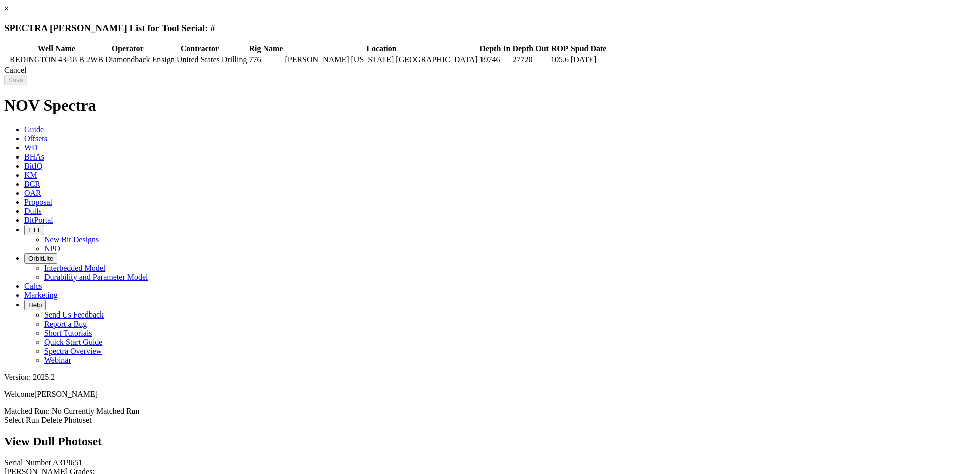
click at [9, 13] on link "×" at bounding box center [6, 8] width 5 height 9
